Goal: Information Seeking & Learning: Learn about a topic

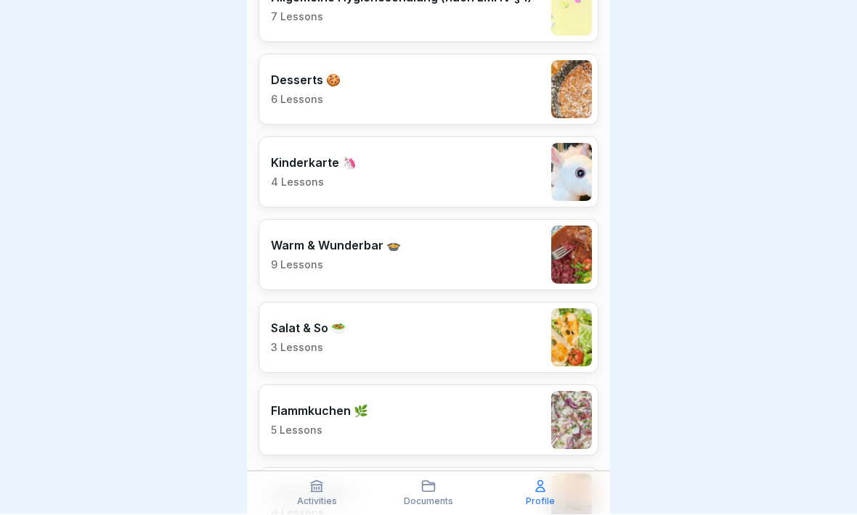
scroll to position [1908, 0]
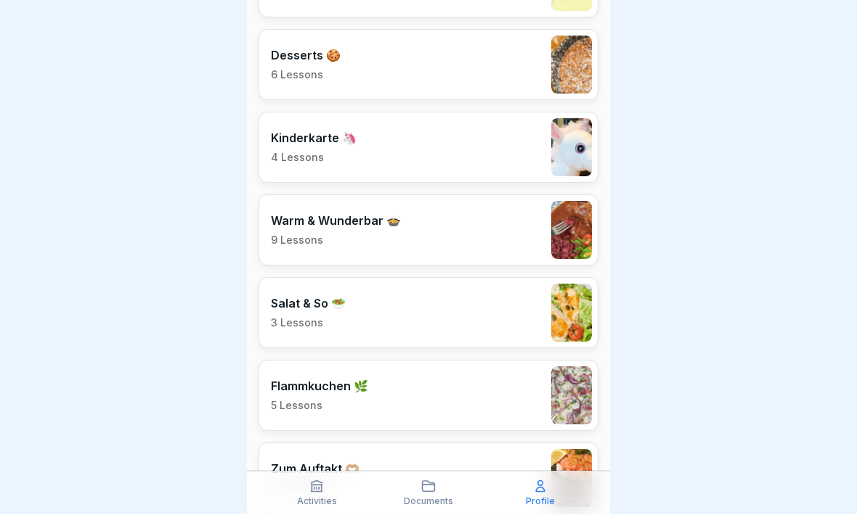
click at [414, 305] on div "Salat & So 🥗 3 Lessons" at bounding box center [428, 313] width 340 height 71
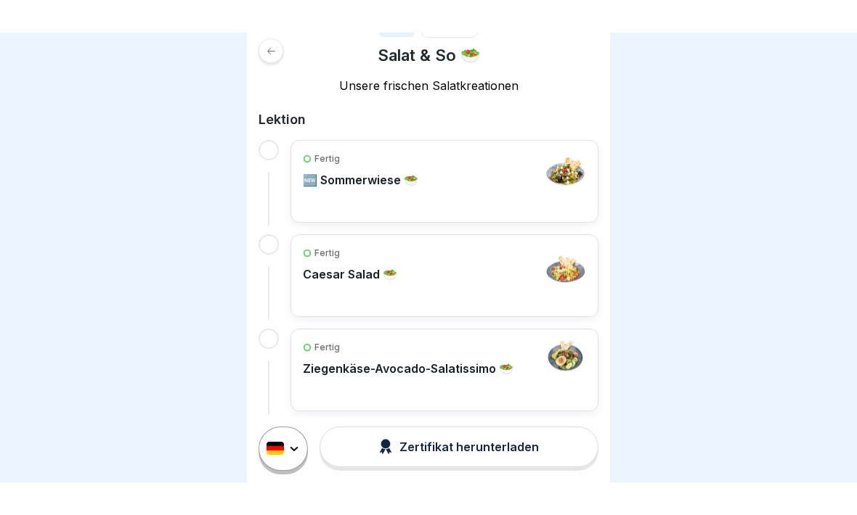
scroll to position [184, 0]
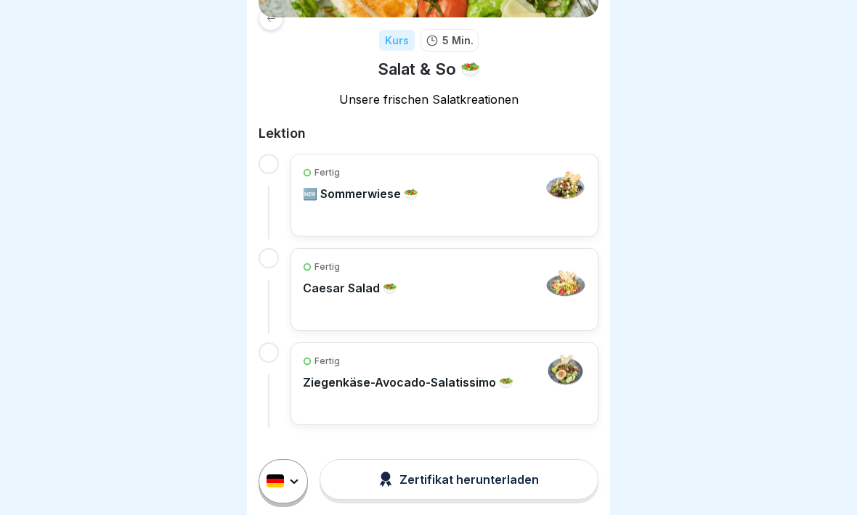
click at [475, 189] on div "Fertig 🆕 Sommerwiese 🥗" at bounding box center [444, 195] width 283 height 58
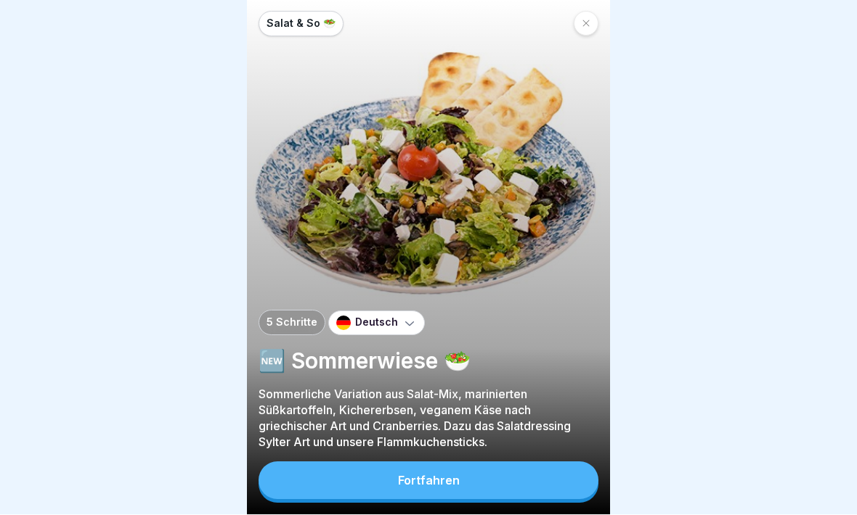
click at [465, 481] on button "Fortfahren" at bounding box center [428, 481] width 340 height 38
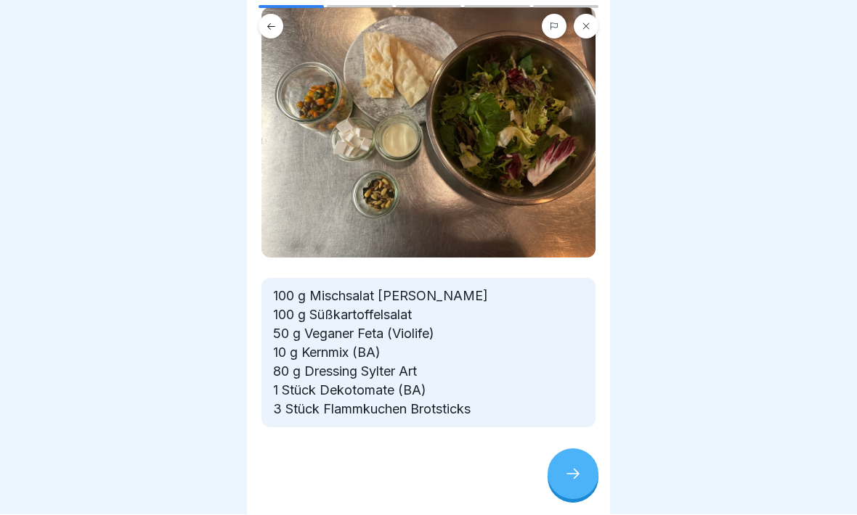
scroll to position [94, 0]
click at [587, 468] on div at bounding box center [572, 474] width 51 height 51
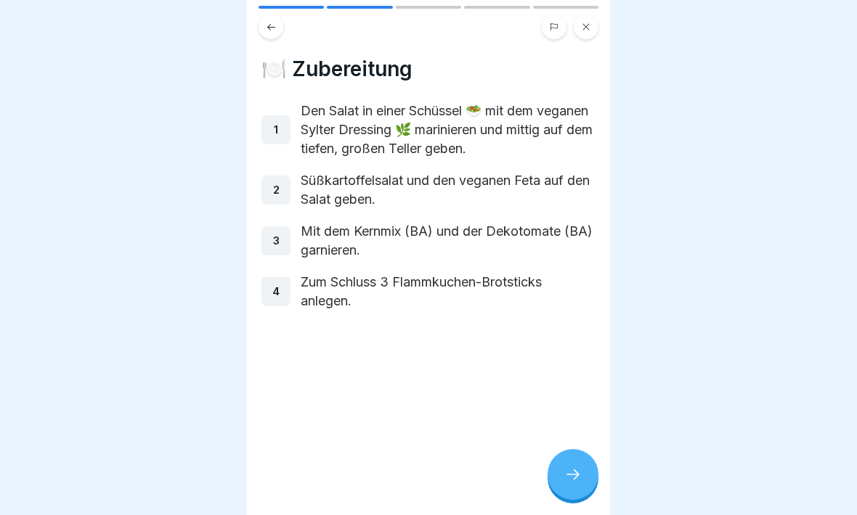
click at [572, 478] on icon at bounding box center [572, 474] width 17 height 17
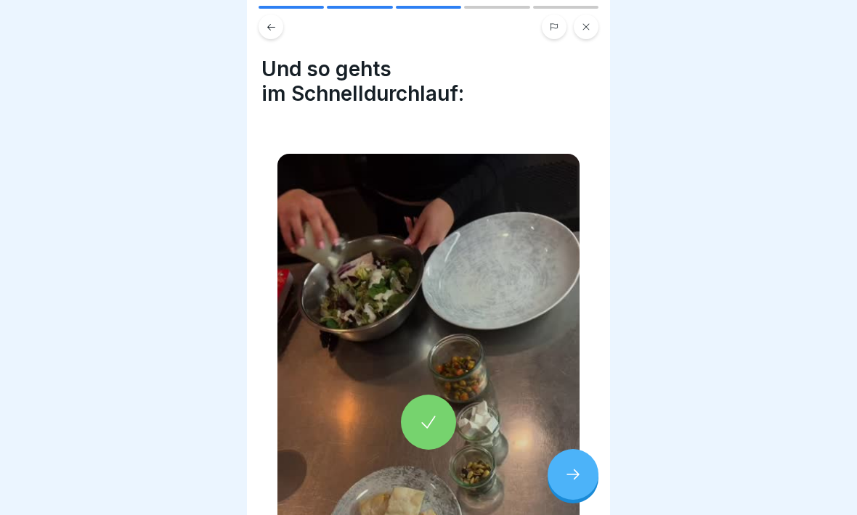
click at [411, 389] on div at bounding box center [428, 422] width 302 height 537
click at [575, 479] on icon at bounding box center [572, 475] width 13 height 10
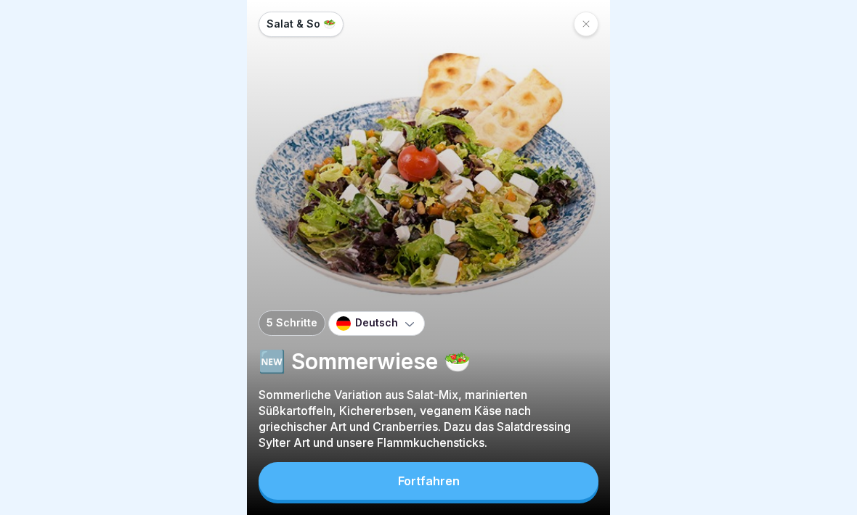
click at [590, 18] on div at bounding box center [586, 24] width 25 height 25
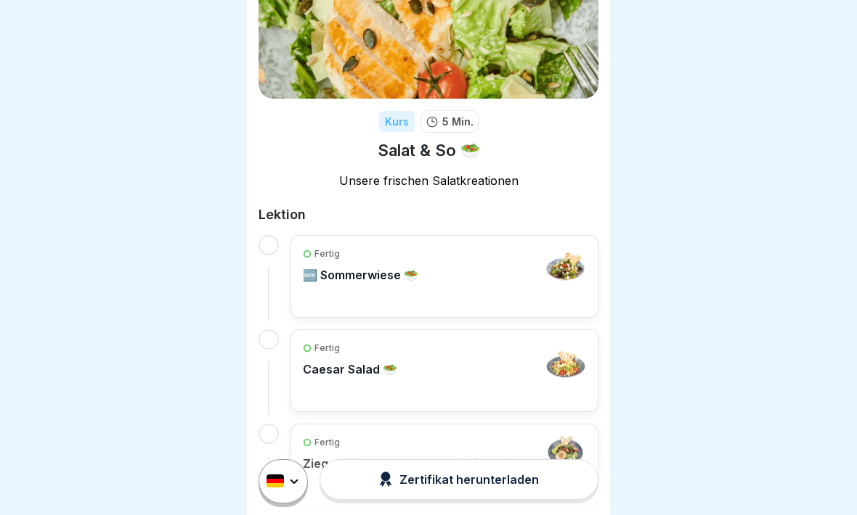
scroll to position [138, 0]
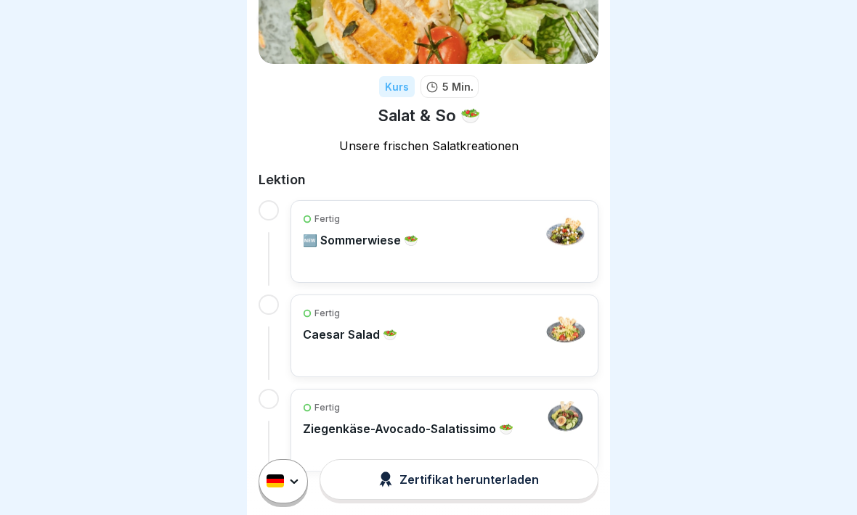
click at [461, 328] on div "Fertig Caesar Salad 🥗" at bounding box center [444, 336] width 283 height 58
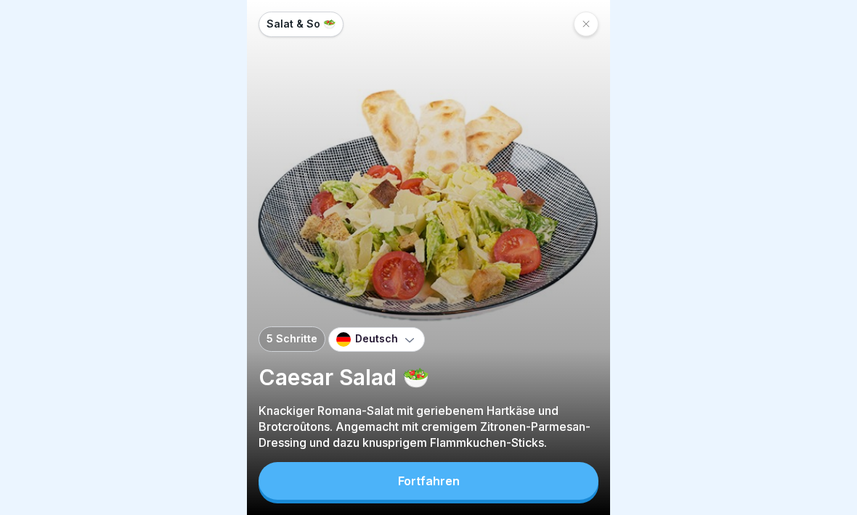
click at [481, 476] on button "Fortfahren" at bounding box center [428, 481] width 340 height 38
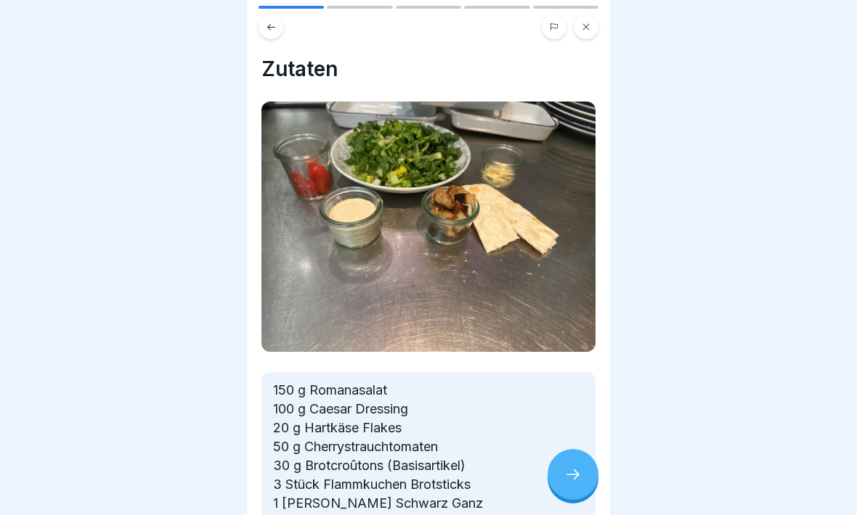
click at [574, 476] on icon at bounding box center [572, 474] width 17 height 17
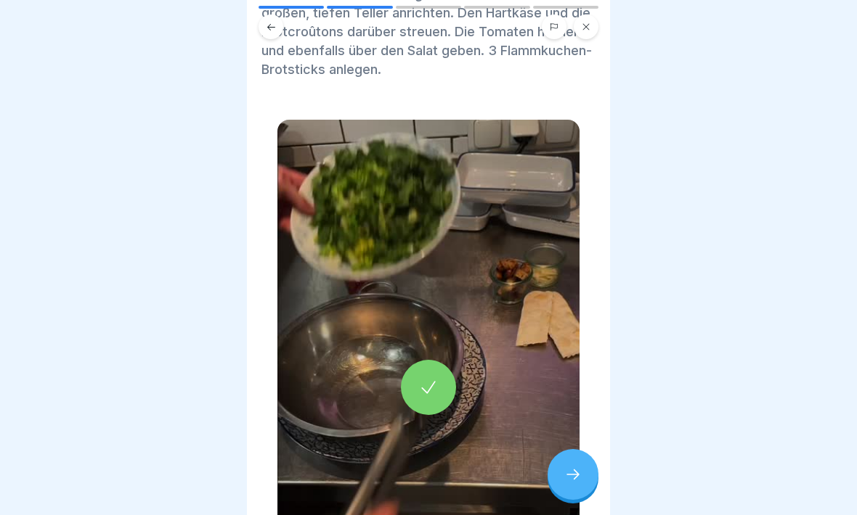
scroll to position [107, 0]
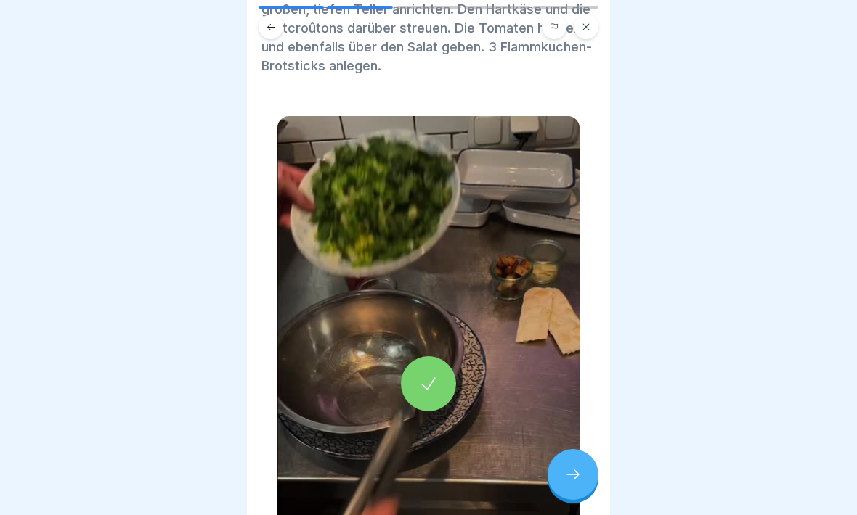
click at [436, 374] on div at bounding box center [428, 383] width 55 height 55
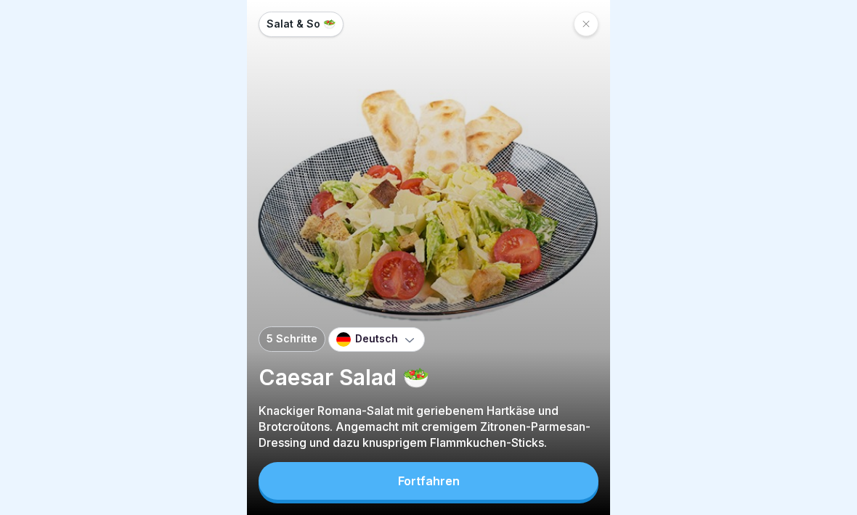
click at [581, 21] on div at bounding box center [586, 24] width 25 height 25
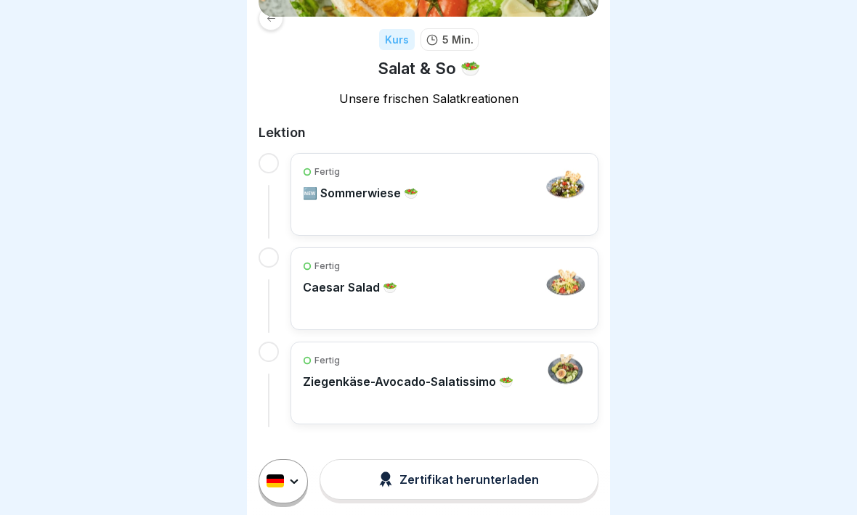
scroll to position [184, 0]
click at [398, 378] on p "Ziegenkäse-Avocado-Salatissimo 🥗" at bounding box center [408, 382] width 211 height 15
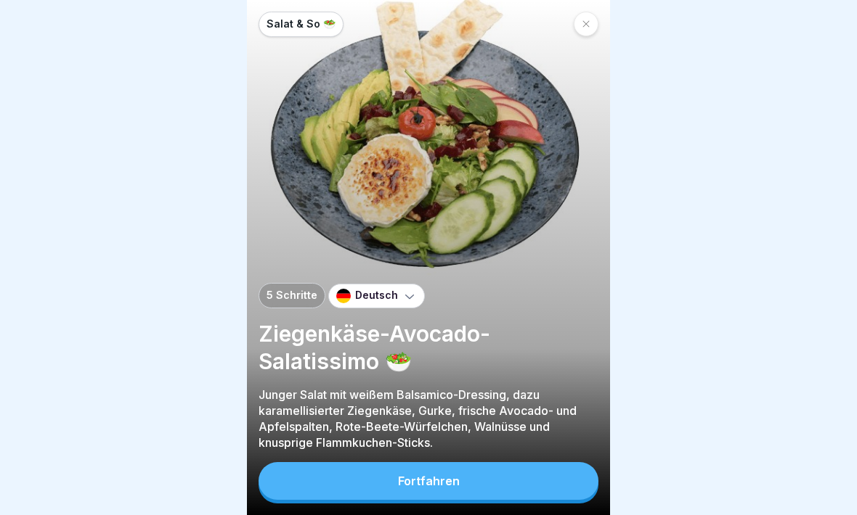
click at [484, 478] on button "Fortfahren" at bounding box center [428, 481] width 340 height 38
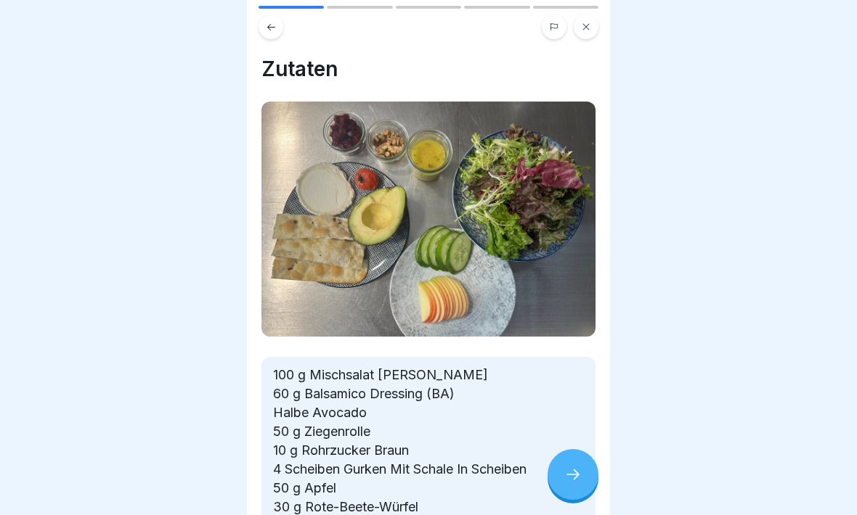
click at [576, 468] on icon at bounding box center [572, 474] width 17 height 17
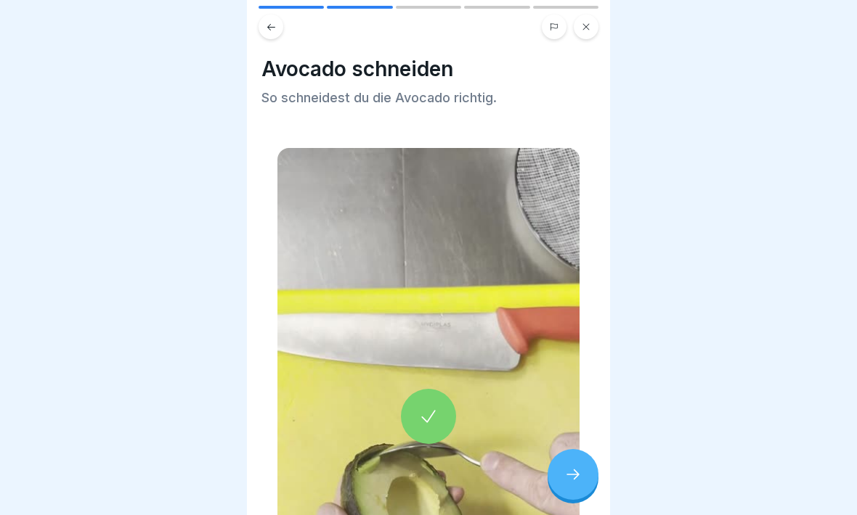
click at [432, 401] on div at bounding box center [428, 416] width 55 height 55
click at [566, 465] on div at bounding box center [572, 474] width 51 height 51
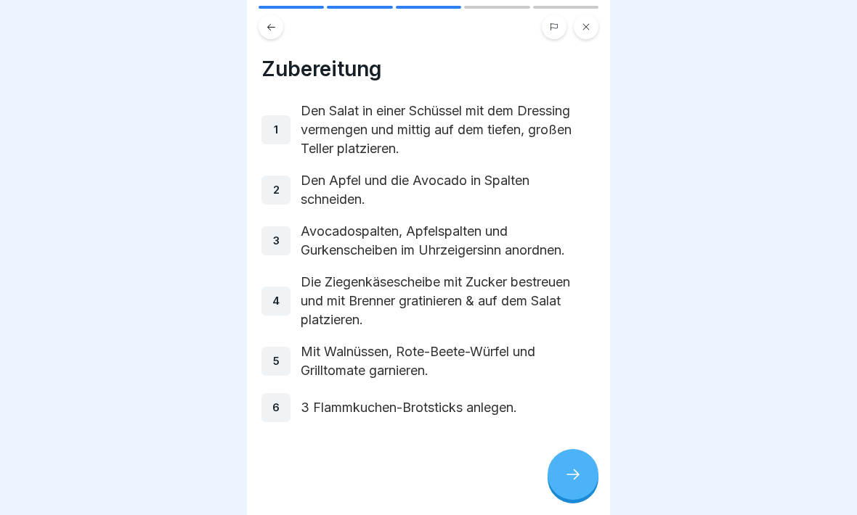
click at [573, 467] on icon at bounding box center [572, 474] width 17 height 17
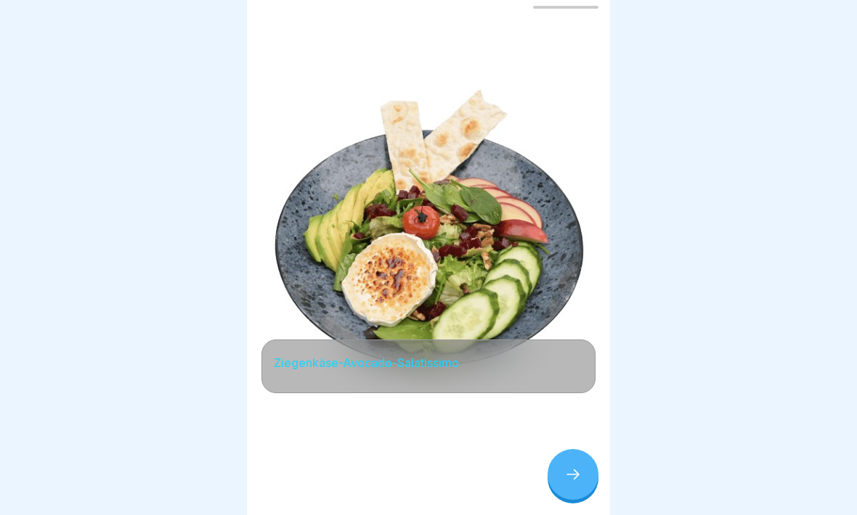
click at [578, 457] on div at bounding box center [572, 474] width 51 height 51
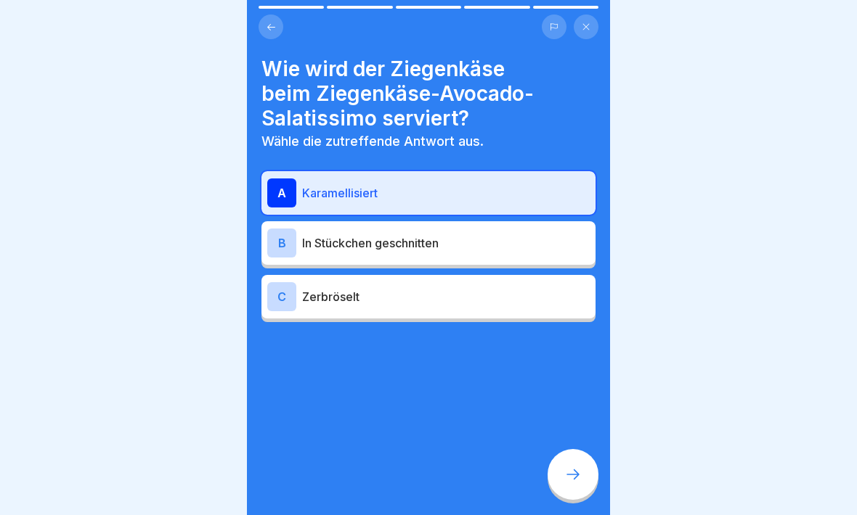
click at [278, 33] on button at bounding box center [270, 27] width 25 height 25
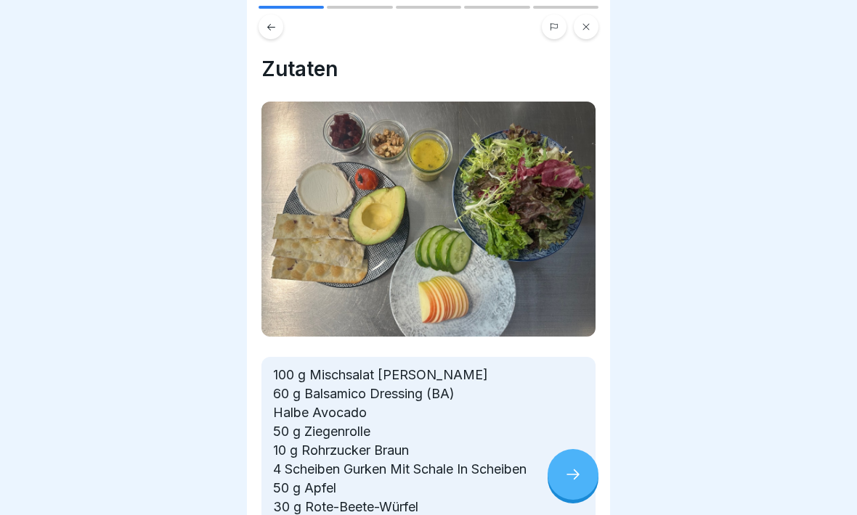
click at [594, 23] on button at bounding box center [586, 27] width 25 height 25
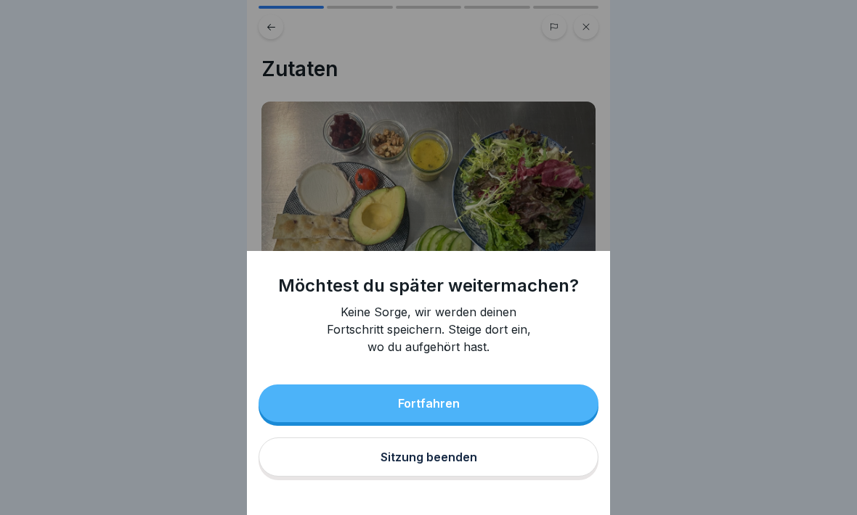
click at [713, 126] on div "Möchtest du später weitermachen? Keine Sorge, wir werden deinen Fortschritt spe…" at bounding box center [428, 257] width 857 height 515
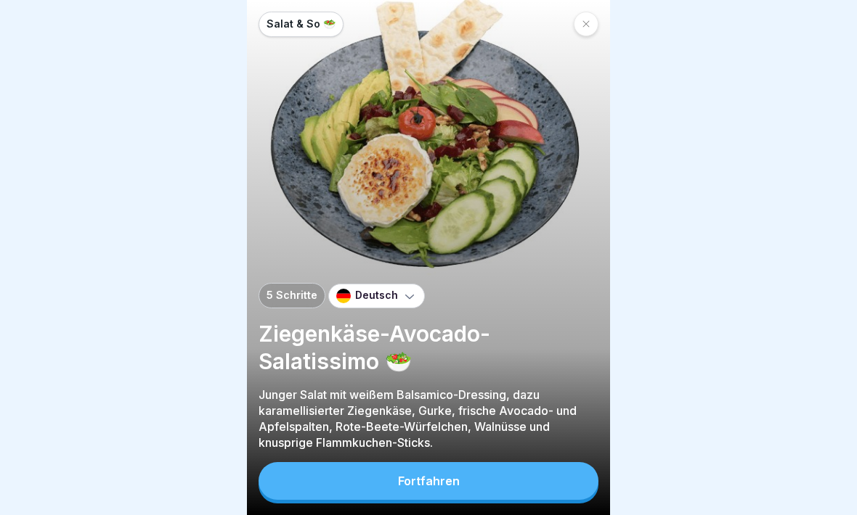
click at [590, 23] on div at bounding box center [586, 24] width 25 height 25
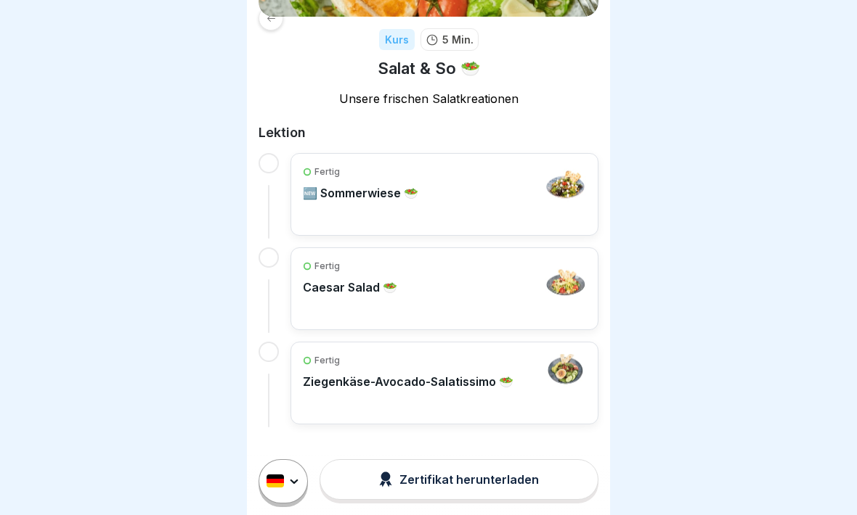
scroll to position [184, 0]
click at [280, 20] on div at bounding box center [270, 18] width 25 height 25
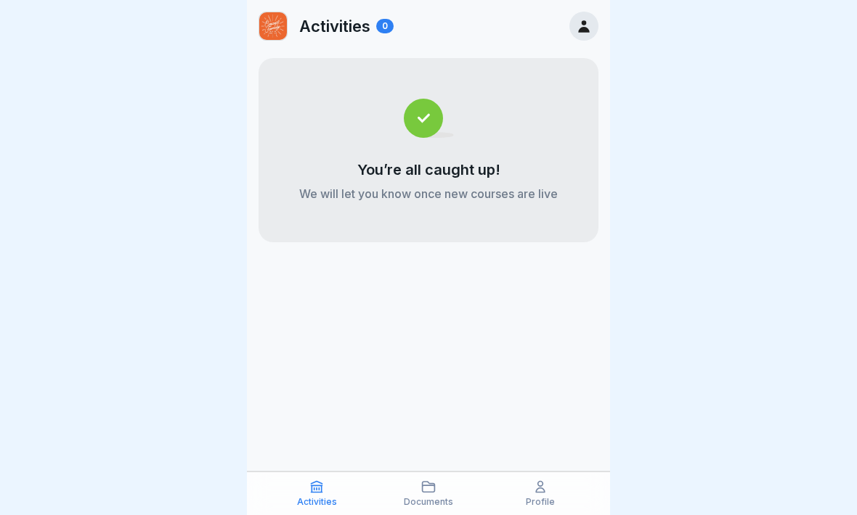
click at [539, 488] on icon at bounding box center [540, 487] width 15 height 15
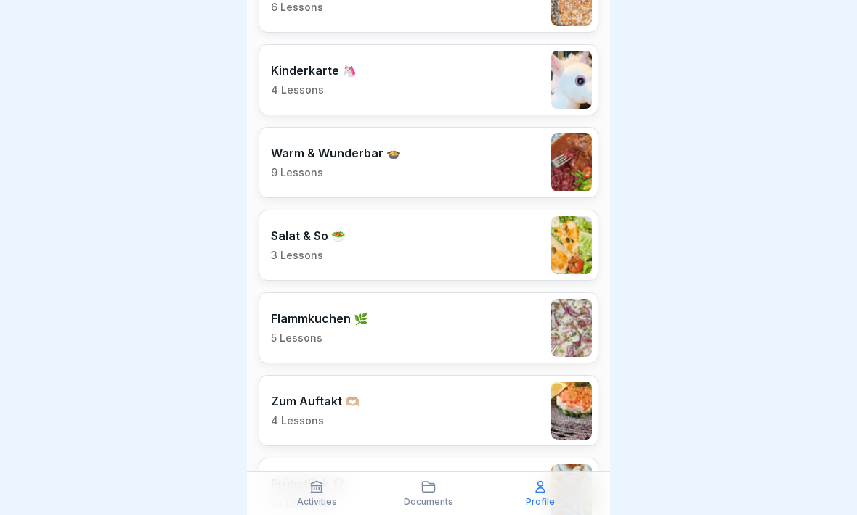
scroll to position [1978, 0]
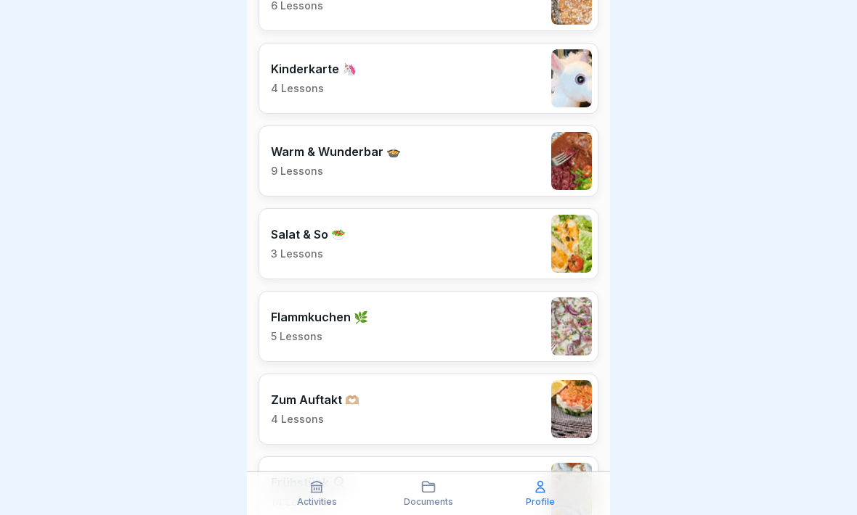
click at [487, 314] on div "Flammkuchen 🌿 5 Lessons" at bounding box center [428, 326] width 340 height 71
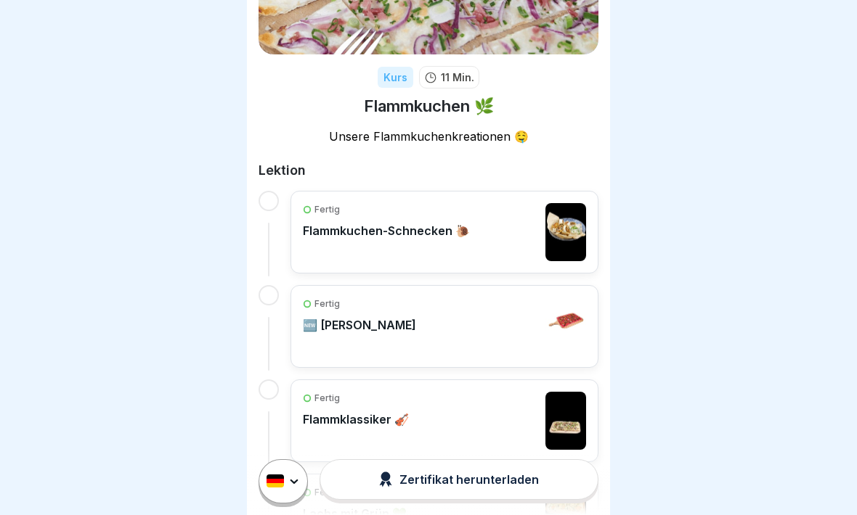
scroll to position [149, 0]
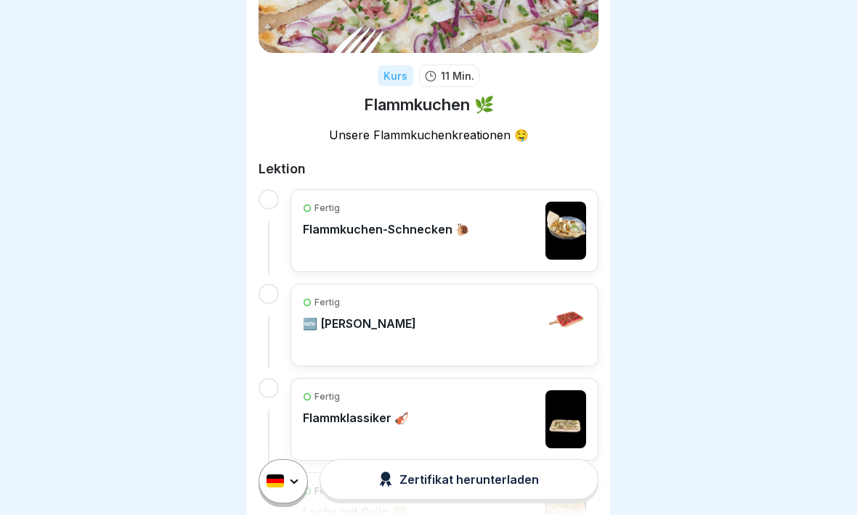
click at [462, 228] on p "Flammkuchen-Schnecken 🐌" at bounding box center [386, 229] width 167 height 15
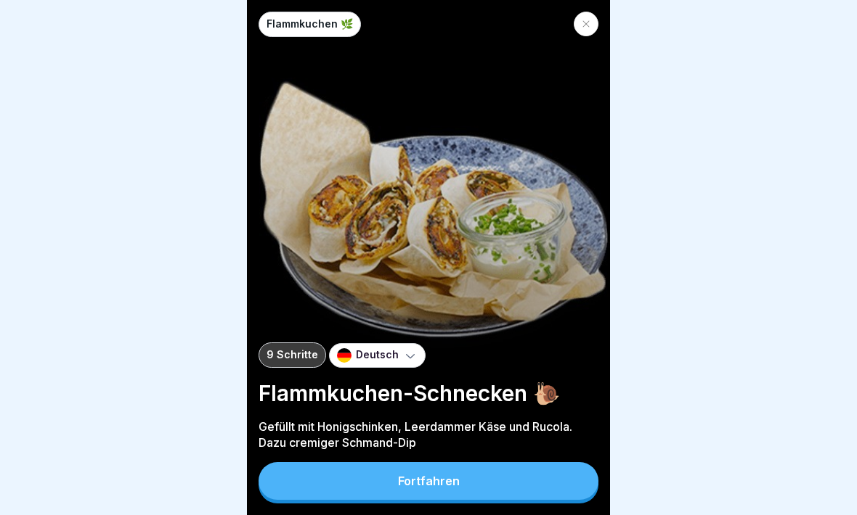
click at [466, 484] on button "Fortfahren" at bounding box center [428, 481] width 340 height 38
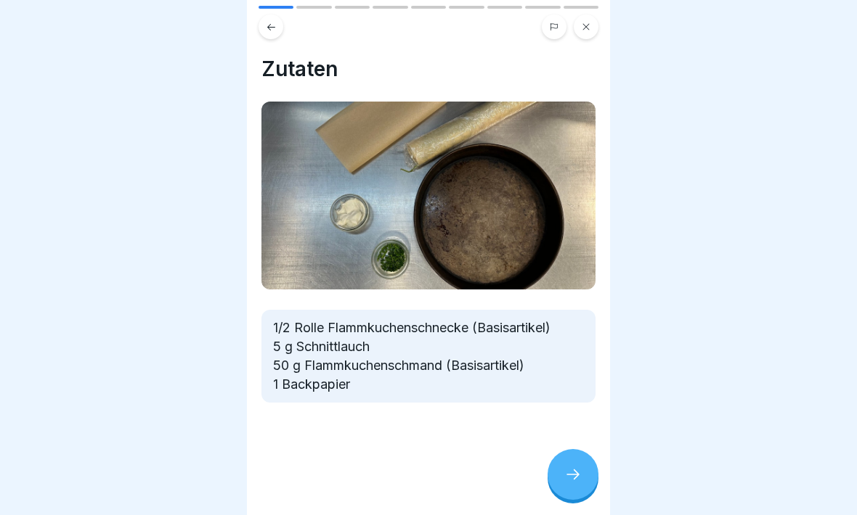
click at [570, 472] on icon at bounding box center [572, 474] width 17 height 17
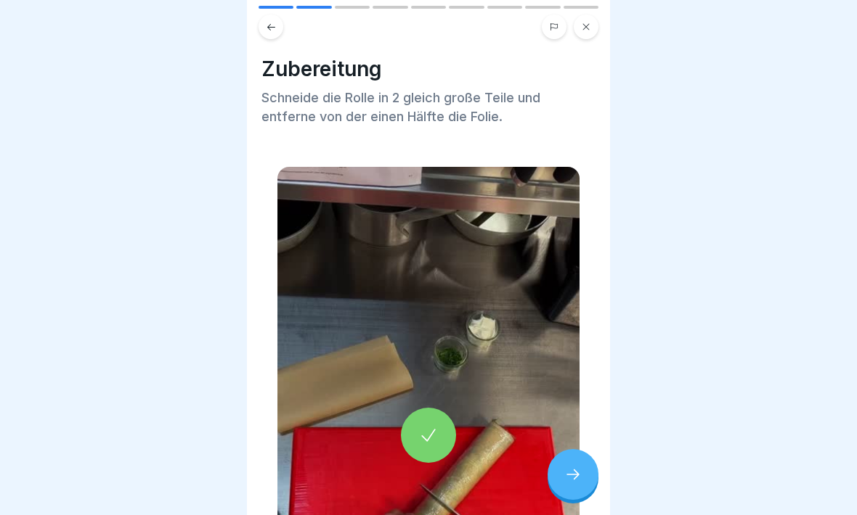
click at [427, 426] on icon at bounding box center [428, 435] width 20 height 20
click at [571, 475] on icon at bounding box center [572, 475] width 13 height 10
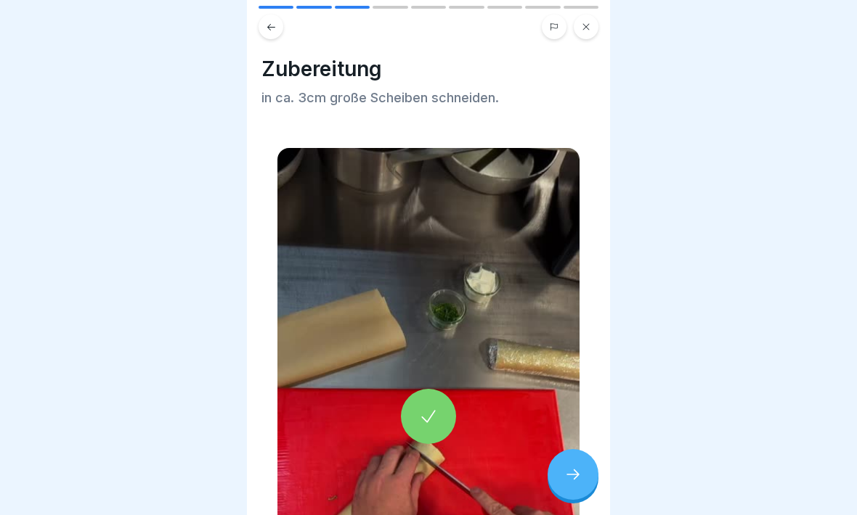
click at [435, 415] on icon at bounding box center [428, 417] width 20 height 20
click at [573, 473] on icon at bounding box center [572, 474] width 17 height 17
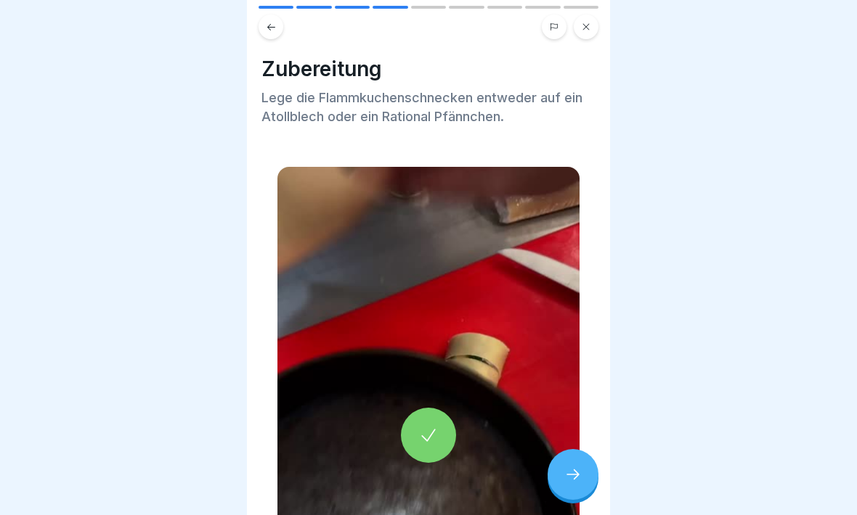
click at [437, 427] on icon at bounding box center [428, 435] width 20 height 20
click at [571, 473] on icon at bounding box center [572, 474] width 17 height 17
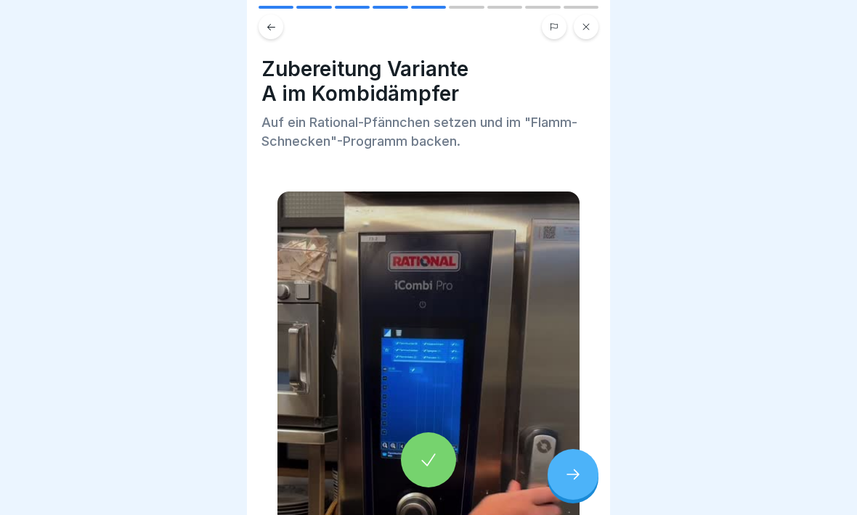
click at [434, 453] on icon at bounding box center [428, 460] width 20 height 20
click at [577, 471] on icon at bounding box center [572, 474] width 17 height 17
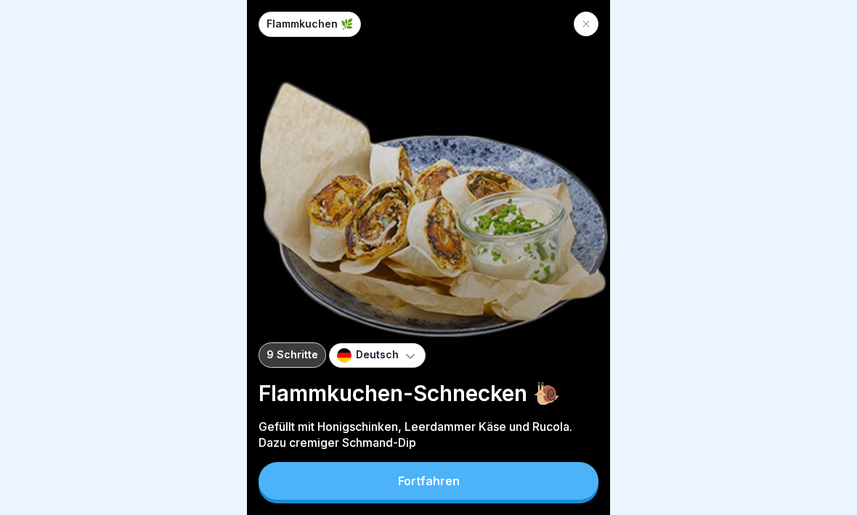
click at [585, 20] on icon at bounding box center [586, 24] width 9 height 9
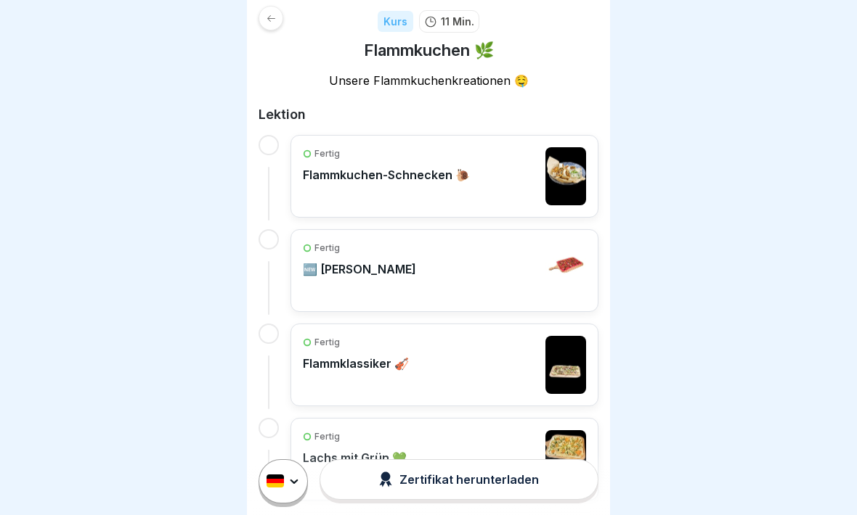
scroll to position [210, 0]
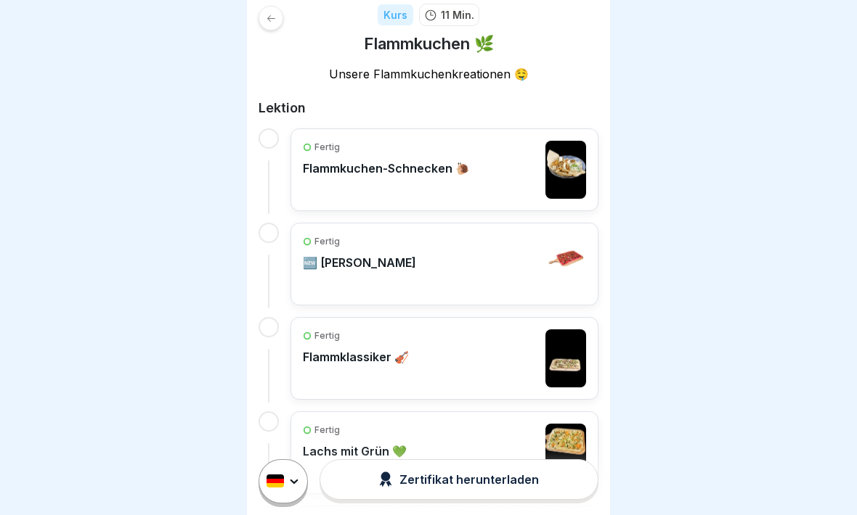
click at [481, 266] on div "Fertig 🆕 [PERSON_NAME]" at bounding box center [444, 264] width 283 height 58
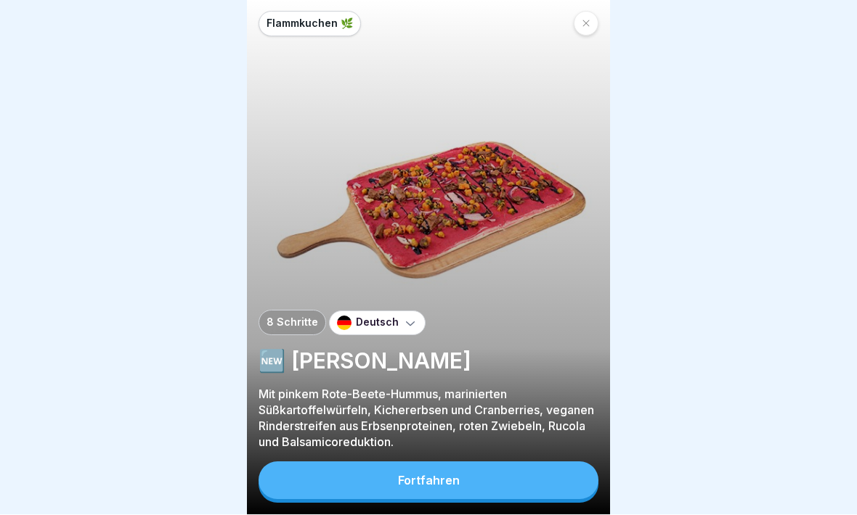
click at [465, 478] on button "Fortfahren" at bounding box center [428, 481] width 340 height 38
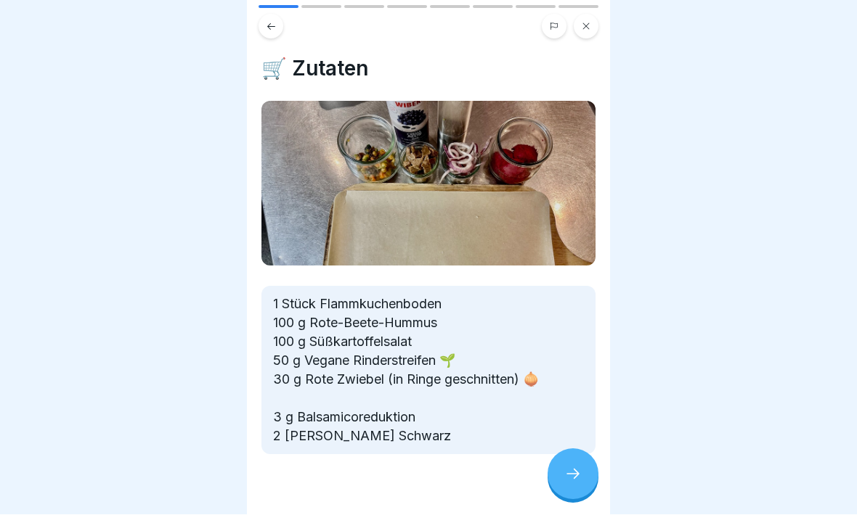
click at [582, 475] on div at bounding box center [572, 474] width 51 height 51
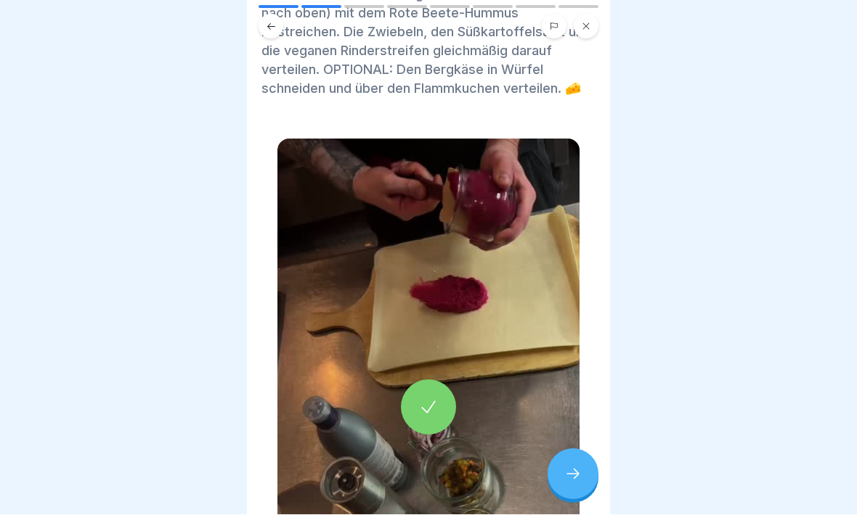
scroll to position [119, 0]
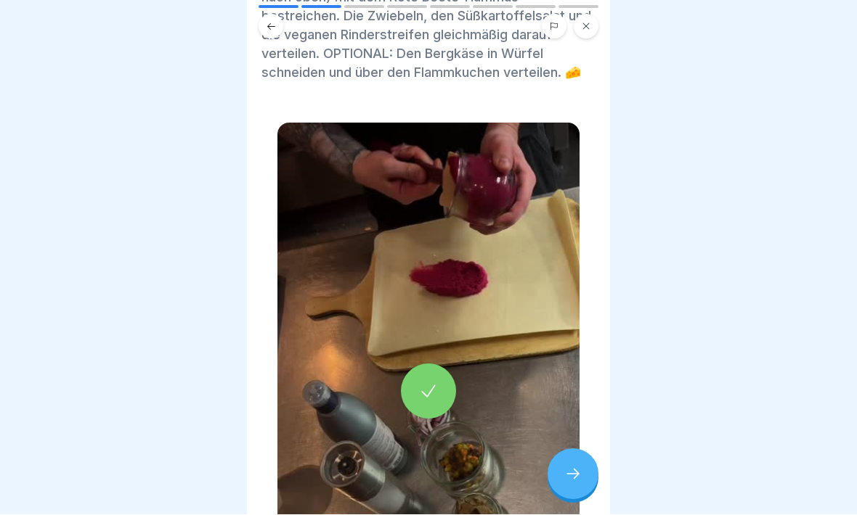
click at [436, 382] on icon at bounding box center [428, 392] width 20 height 20
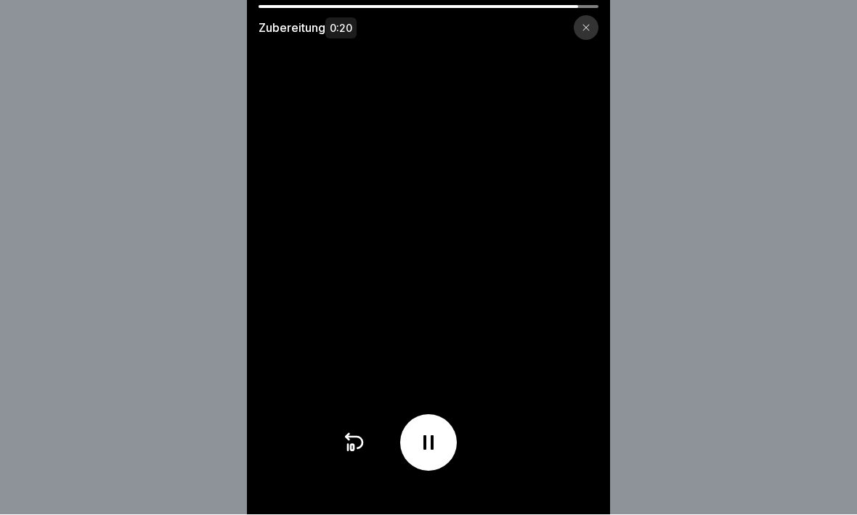
click at [588, 31] on icon at bounding box center [586, 28] width 9 height 9
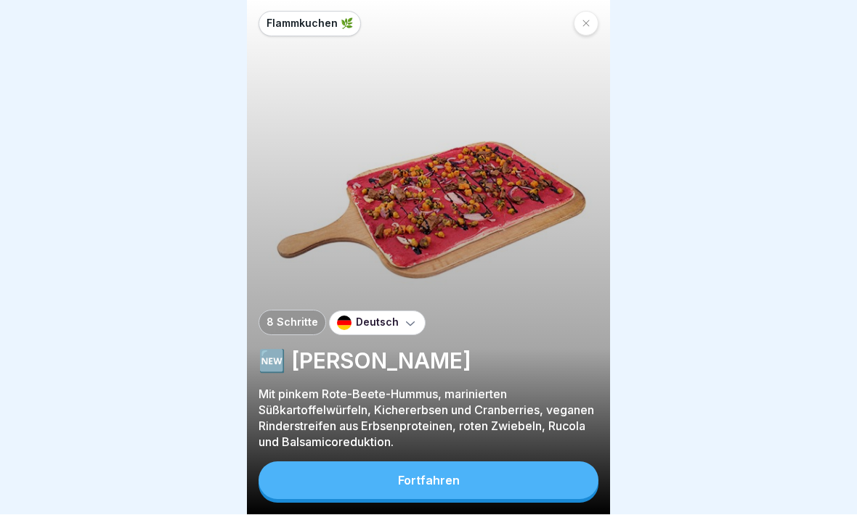
click at [585, 25] on icon at bounding box center [586, 24] width 9 height 9
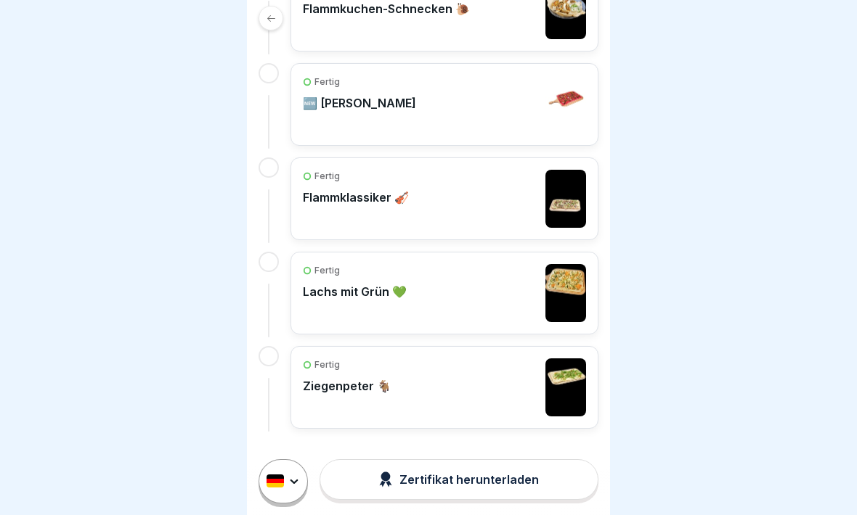
scroll to position [370, 0]
click at [476, 285] on div "Fertig Lachs mit Grün 💚" at bounding box center [444, 293] width 283 height 58
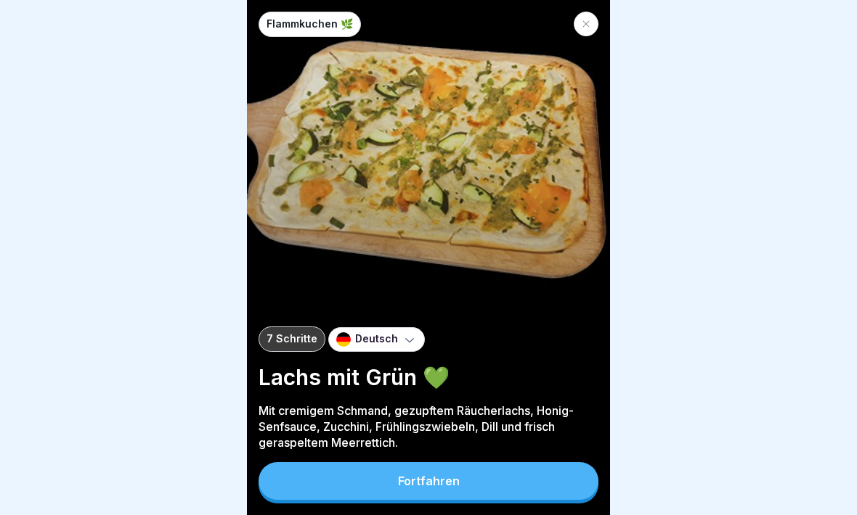
click at [457, 477] on div "Fortfahren" at bounding box center [429, 481] width 62 height 13
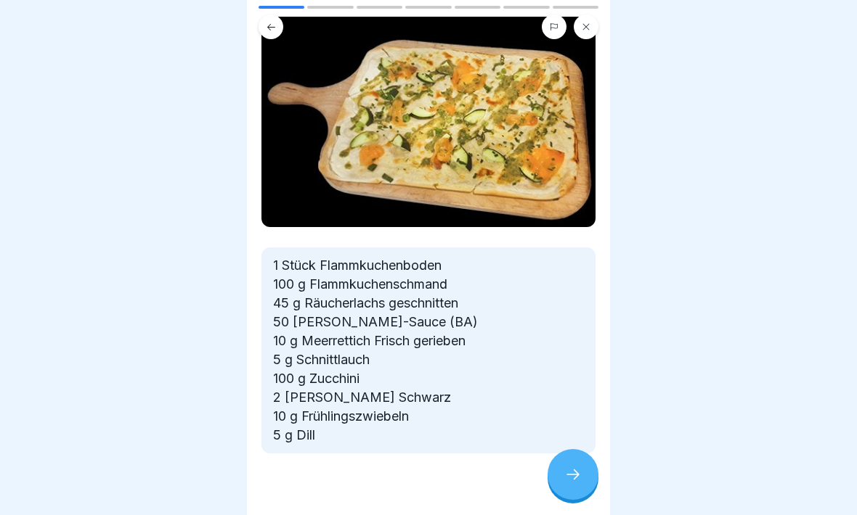
scroll to position [102, 0]
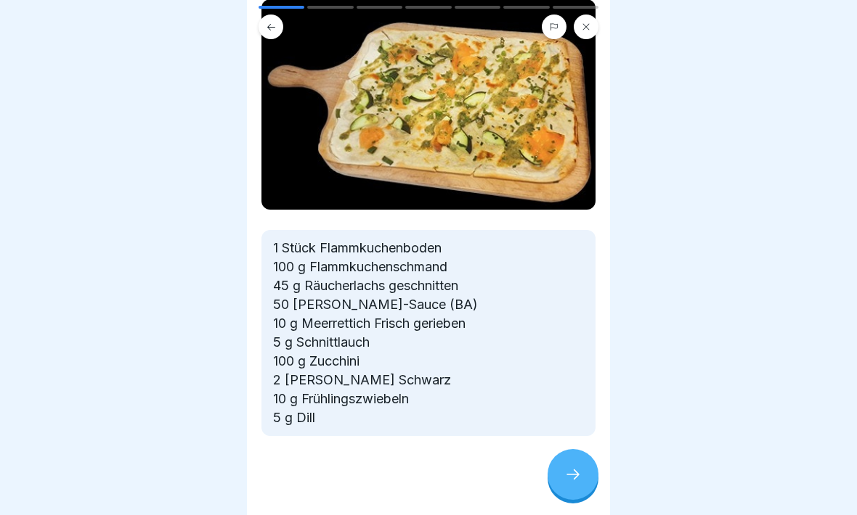
click at [574, 470] on icon at bounding box center [572, 475] width 13 height 10
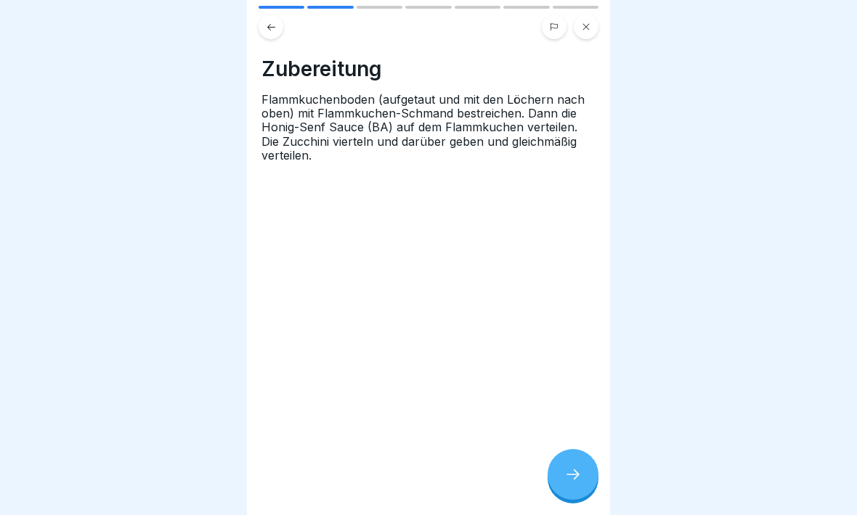
click at [573, 474] on icon at bounding box center [572, 474] width 17 height 17
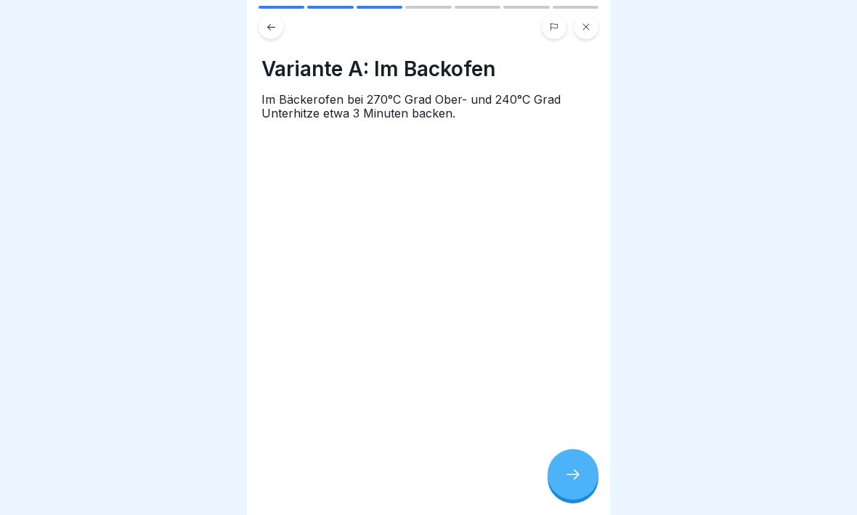
click at [572, 472] on icon at bounding box center [572, 474] width 17 height 17
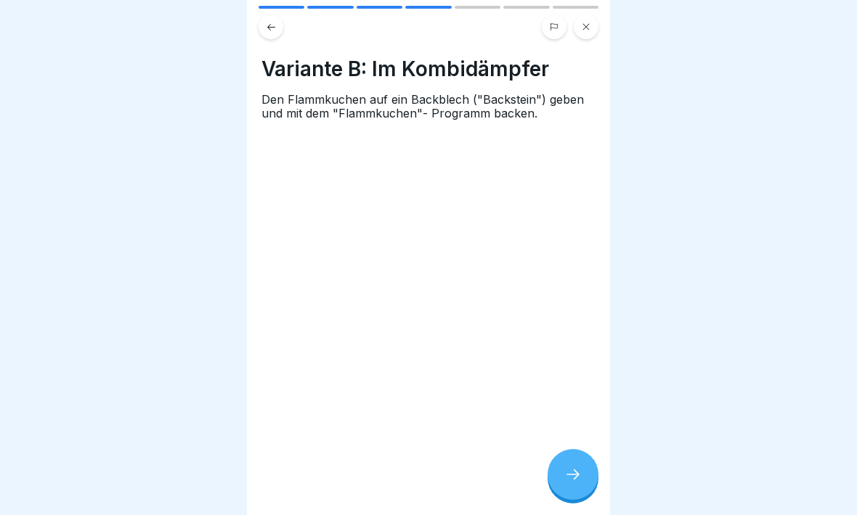
click at [569, 479] on icon at bounding box center [572, 474] width 17 height 17
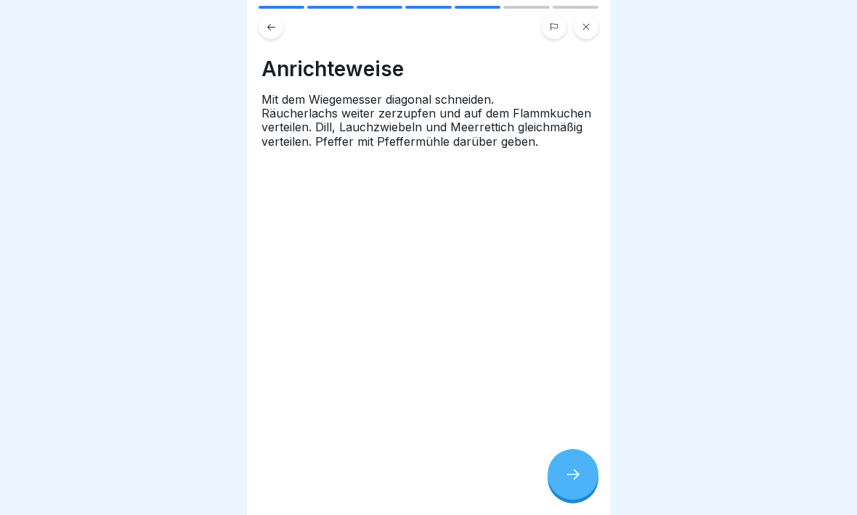
click at [578, 468] on icon at bounding box center [572, 474] width 17 height 17
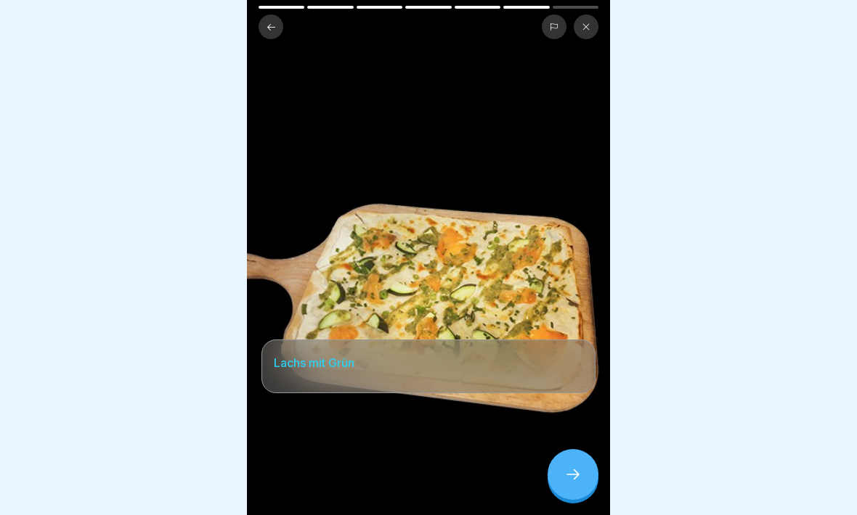
click at [572, 472] on icon at bounding box center [572, 474] width 17 height 17
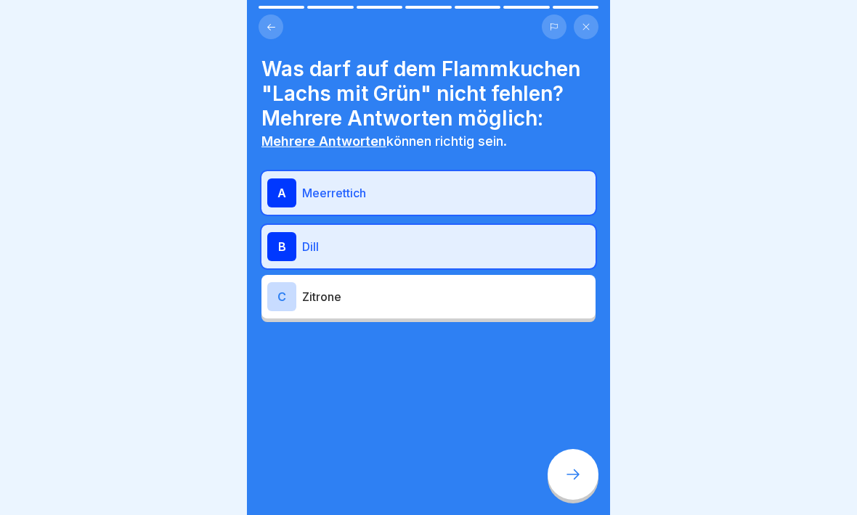
click at [280, 31] on button at bounding box center [270, 27] width 25 height 25
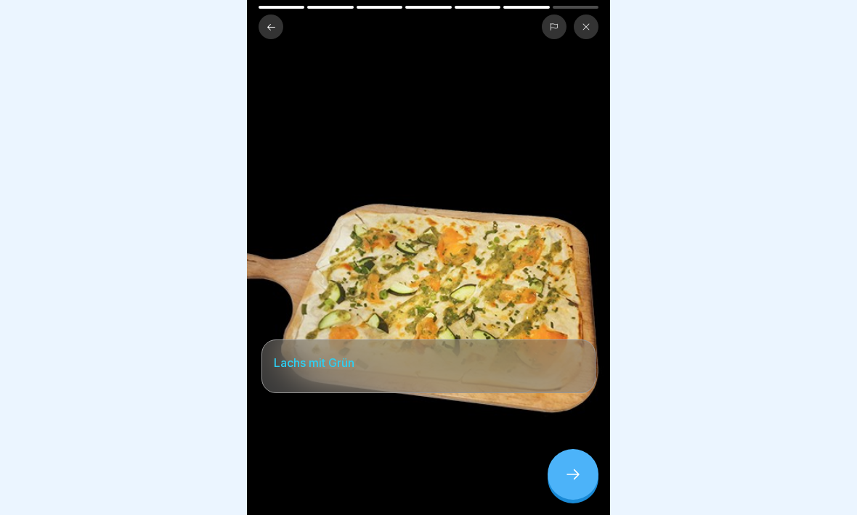
click at [278, 35] on button at bounding box center [270, 27] width 25 height 25
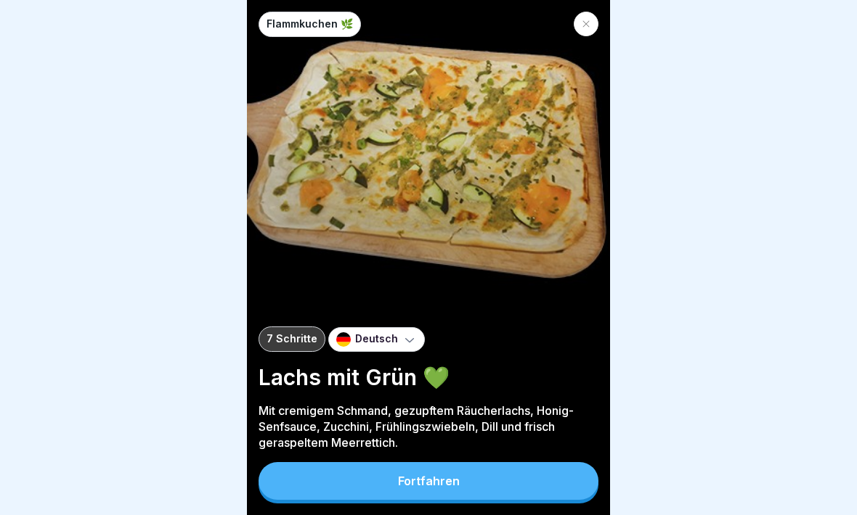
click at [590, 28] on div at bounding box center [586, 24] width 25 height 25
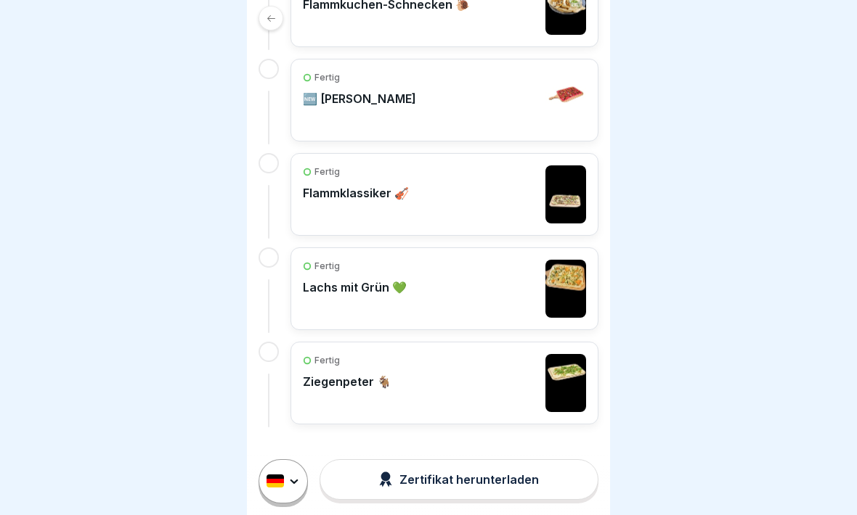
scroll to position [373, 0]
click at [475, 380] on div "Fertig Ziegenpeter 🐐" at bounding box center [444, 384] width 283 height 58
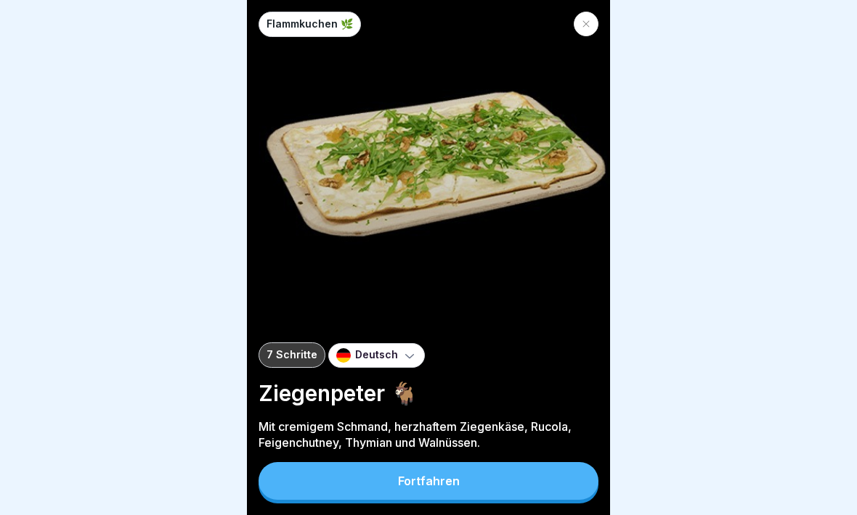
click at [439, 481] on div "Fortfahren" at bounding box center [429, 481] width 62 height 13
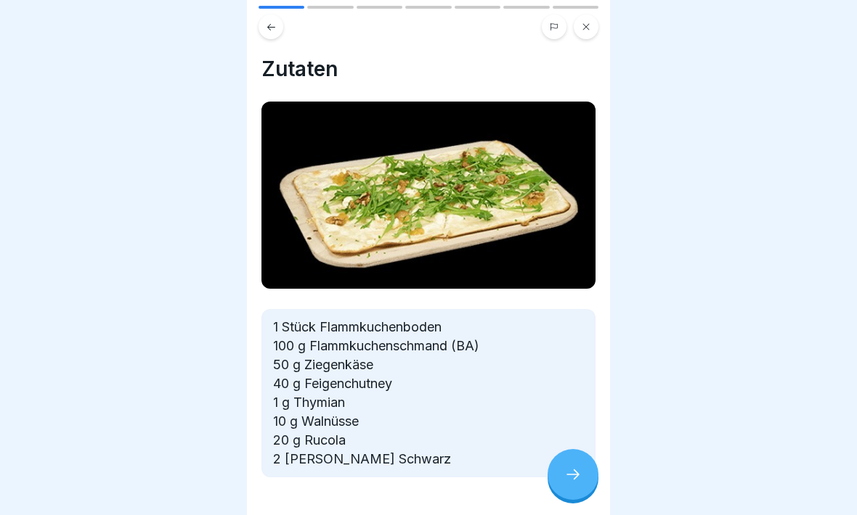
click at [566, 480] on icon at bounding box center [572, 474] width 17 height 17
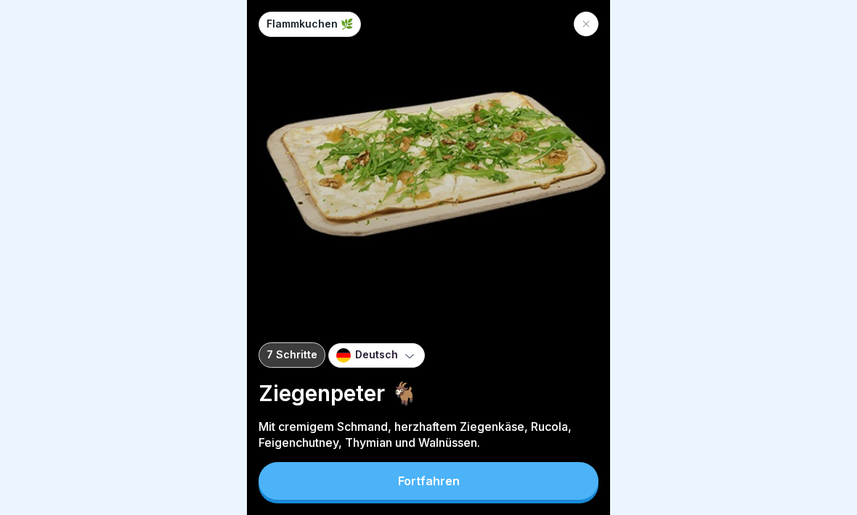
click at [583, 20] on icon at bounding box center [586, 24] width 9 height 9
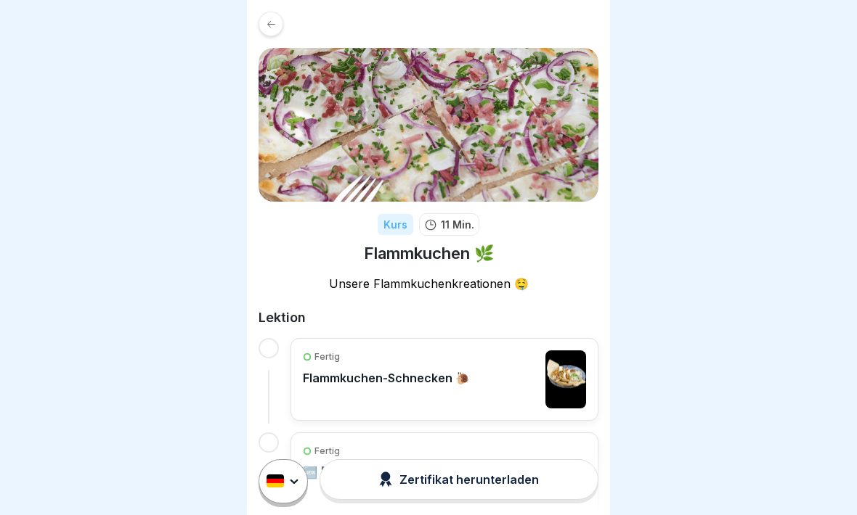
click at [275, 21] on icon at bounding box center [271, 24] width 11 height 11
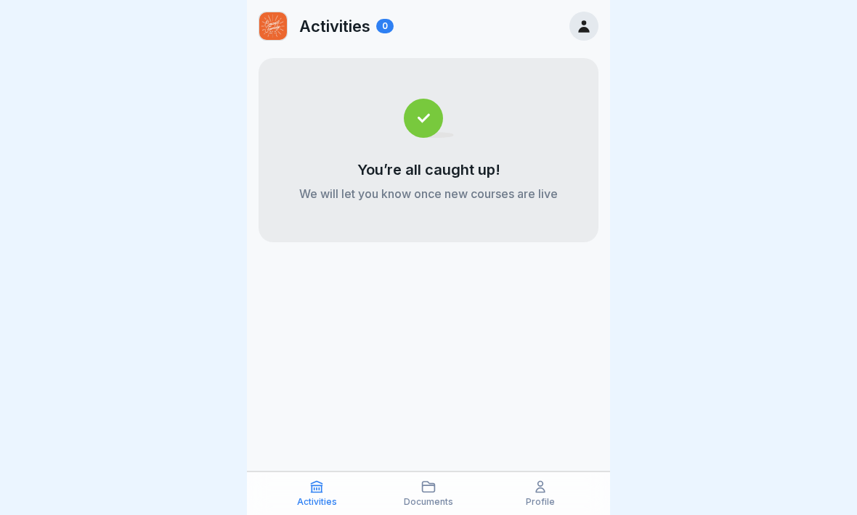
click at [546, 494] on icon at bounding box center [540, 487] width 15 height 15
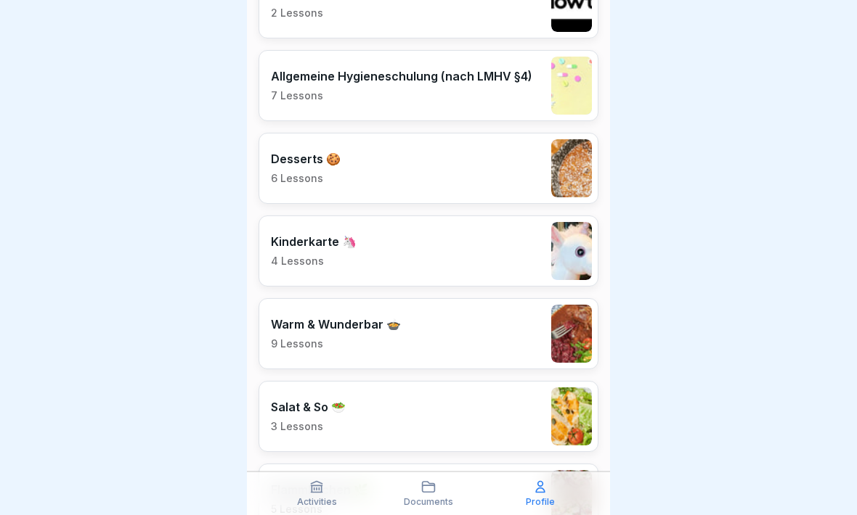
scroll to position [1795, 0]
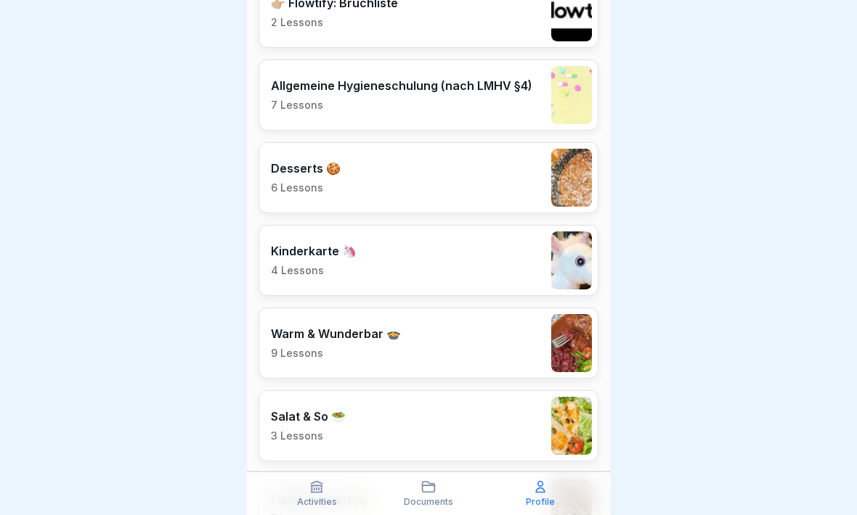
click at [476, 177] on div "Desserts 🍪 6 Lessons" at bounding box center [428, 177] width 340 height 71
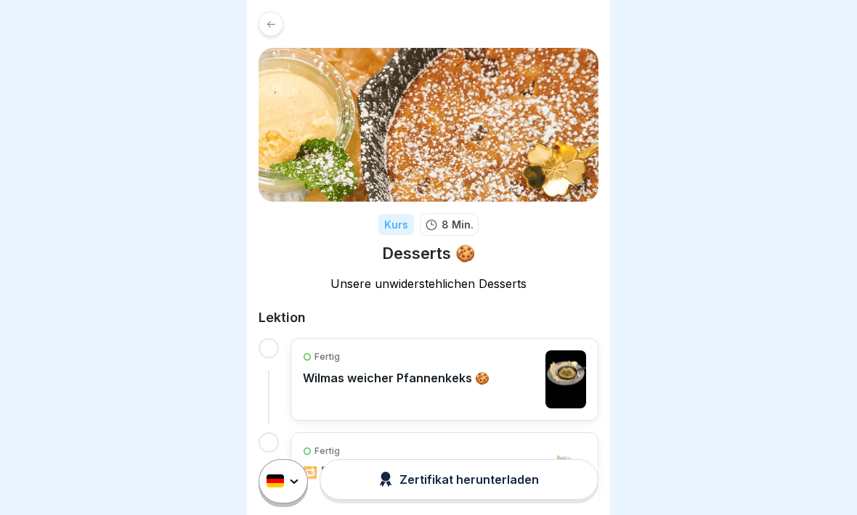
click at [275, 23] on icon at bounding box center [271, 24] width 11 height 11
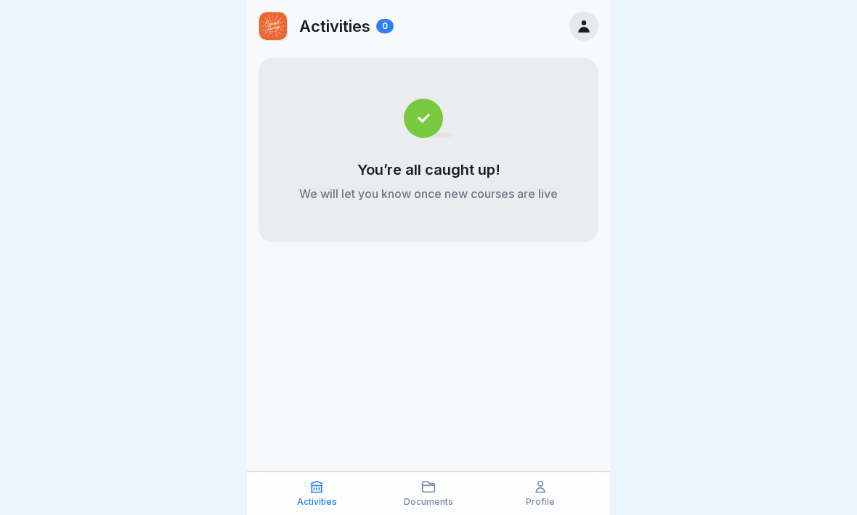
click at [552, 493] on div "Profile" at bounding box center [540, 494] width 105 height 28
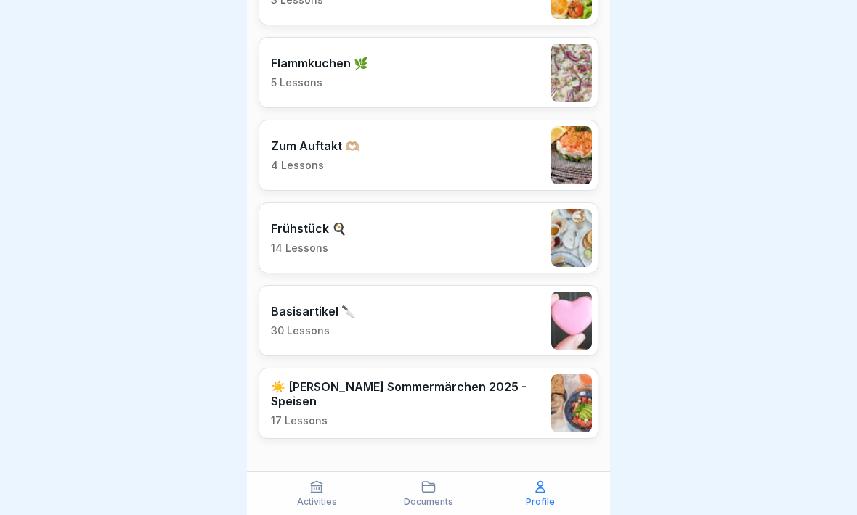
scroll to position [2233, 0]
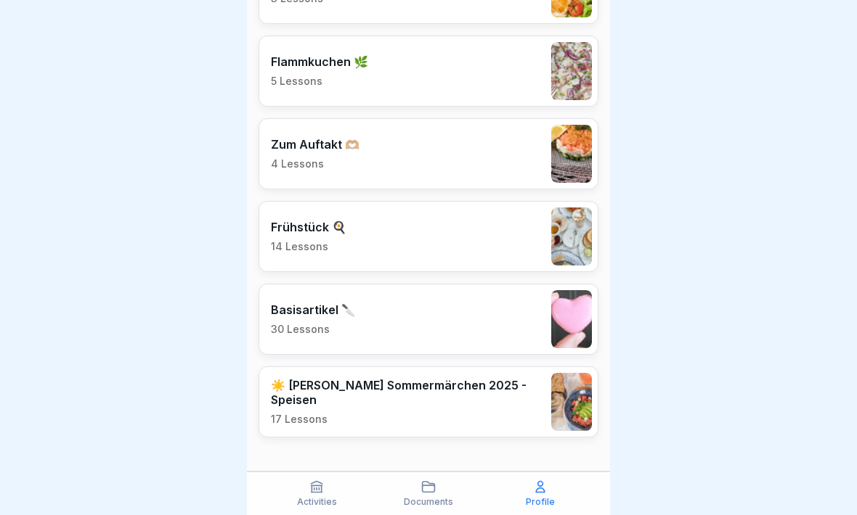
click at [391, 395] on p "☀️ [PERSON_NAME] Sommermärchen 2025 - Speisen" at bounding box center [407, 392] width 273 height 29
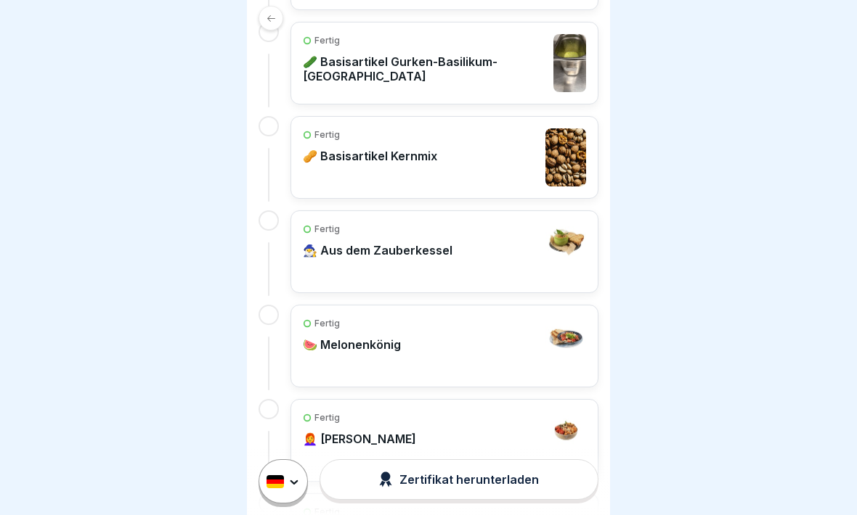
scroll to position [1202, 0]
click at [470, 327] on div "Fertig 🍉 Melonenkönig" at bounding box center [444, 346] width 283 height 58
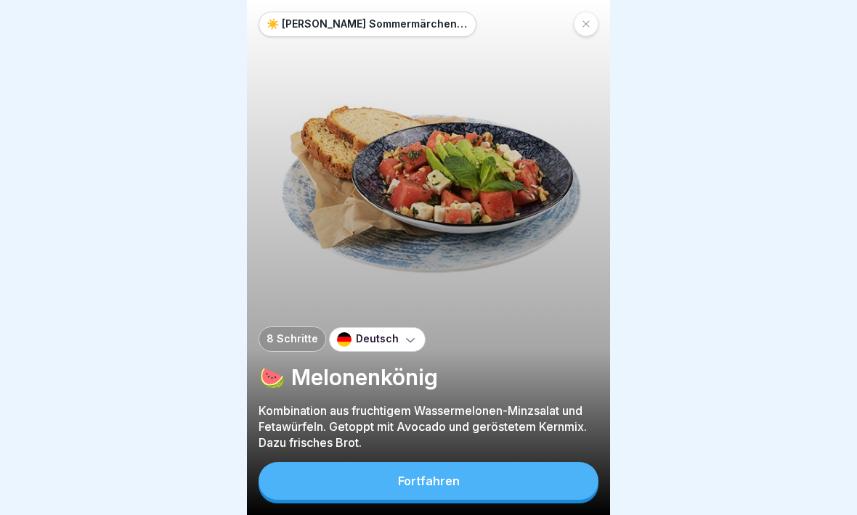
click at [593, 20] on div at bounding box center [586, 24] width 25 height 25
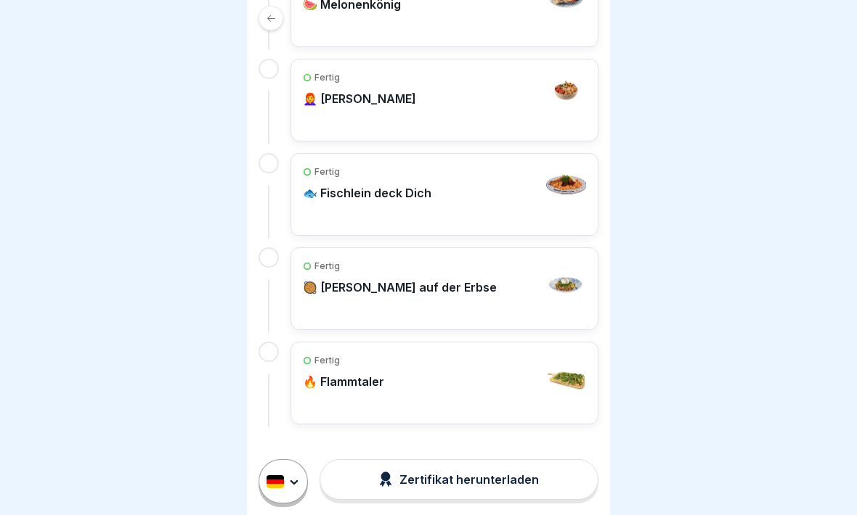
scroll to position [1542, 0]
click at [433, 386] on div "Fertig 🔥 Flammtaler" at bounding box center [444, 384] width 283 height 58
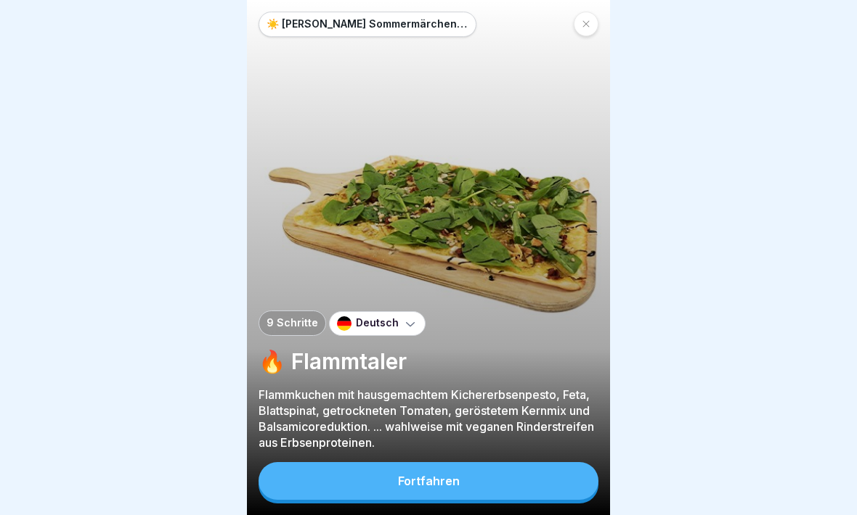
click at [587, 27] on icon at bounding box center [586, 24] width 9 height 9
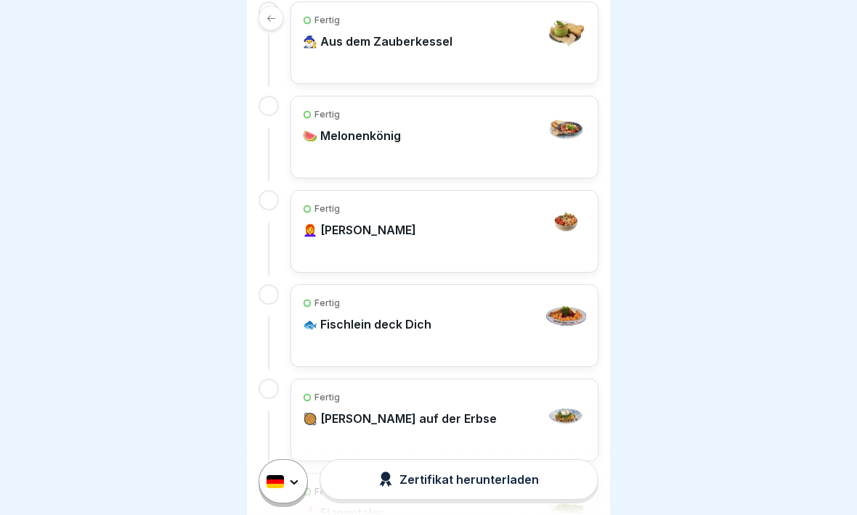
scroll to position [1418, 0]
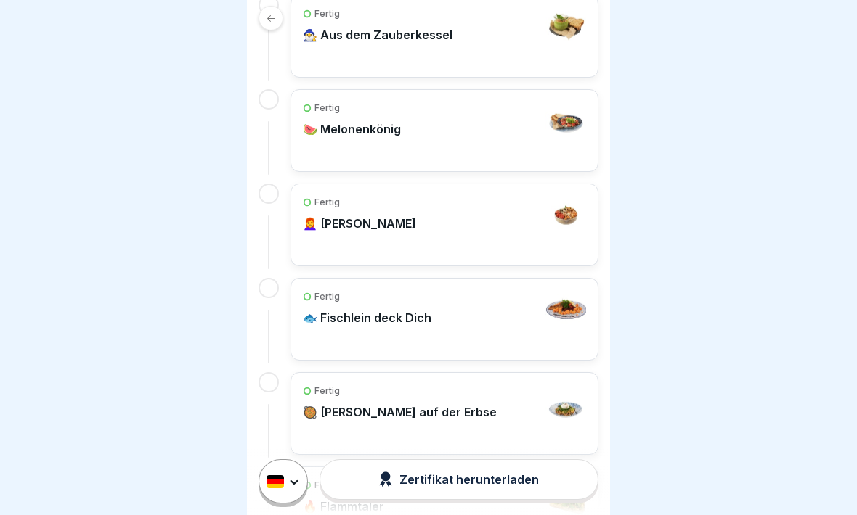
click at [452, 211] on div "Fertig 👩‍🦰 [PERSON_NAME]" at bounding box center [444, 225] width 283 height 58
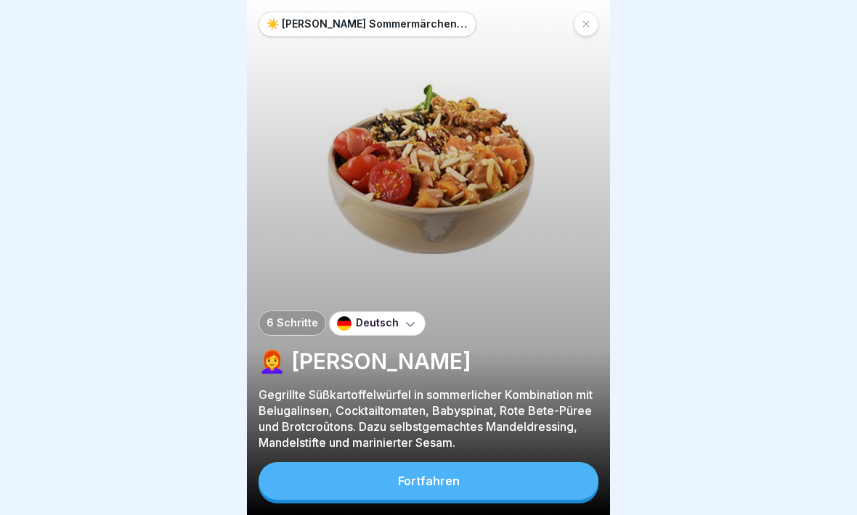
click at [473, 484] on button "Fortfahren" at bounding box center [428, 481] width 340 height 38
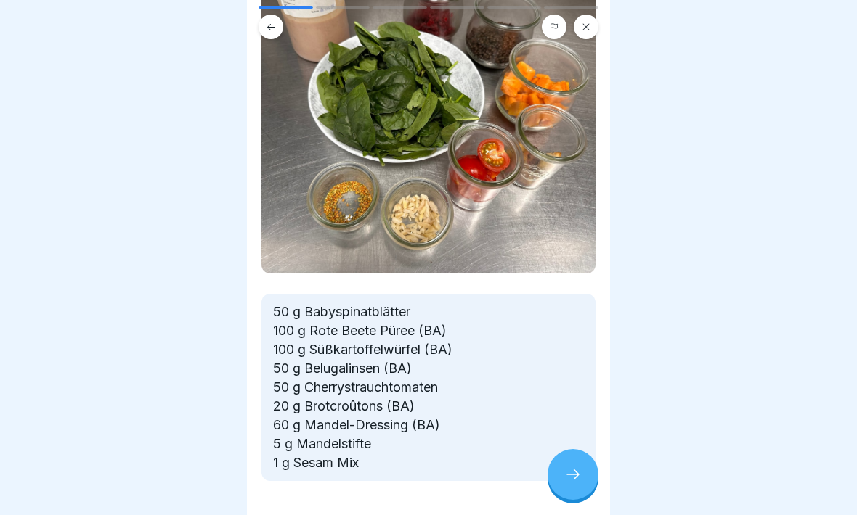
scroll to position [146, 0]
click at [274, 26] on icon at bounding box center [271, 27] width 11 height 11
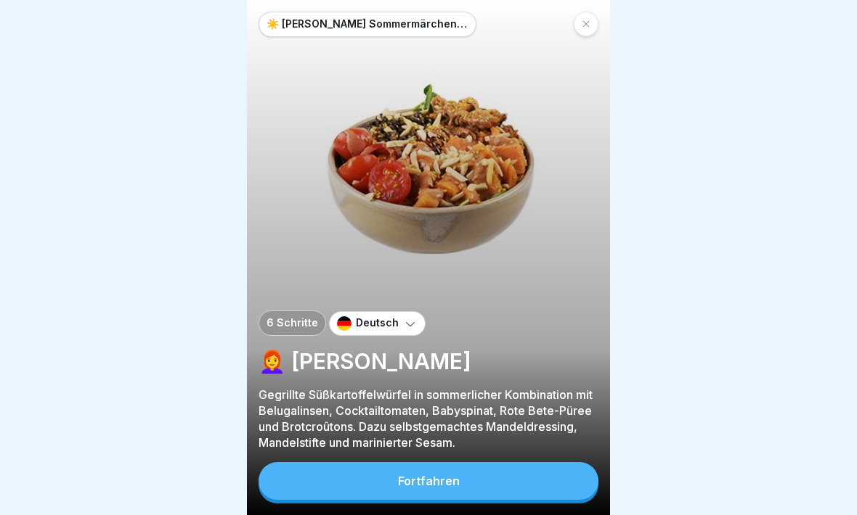
click at [589, 17] on div at bounding box center [586, 24] width 25 height 25
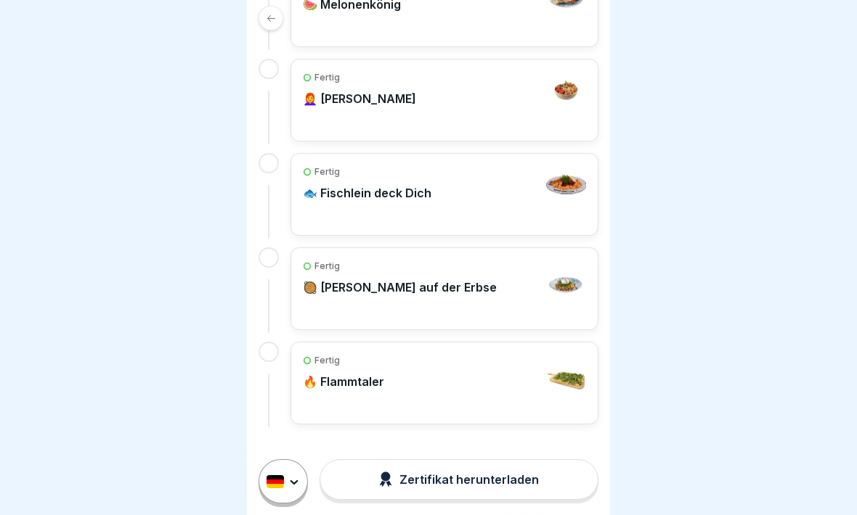
scroll to position [1542, 0]
click at [499, 294] on div "Fertig 🥘 [PERSON_NAME] auf der Erbse" at bounding box center [444, 290] width 283 height 58
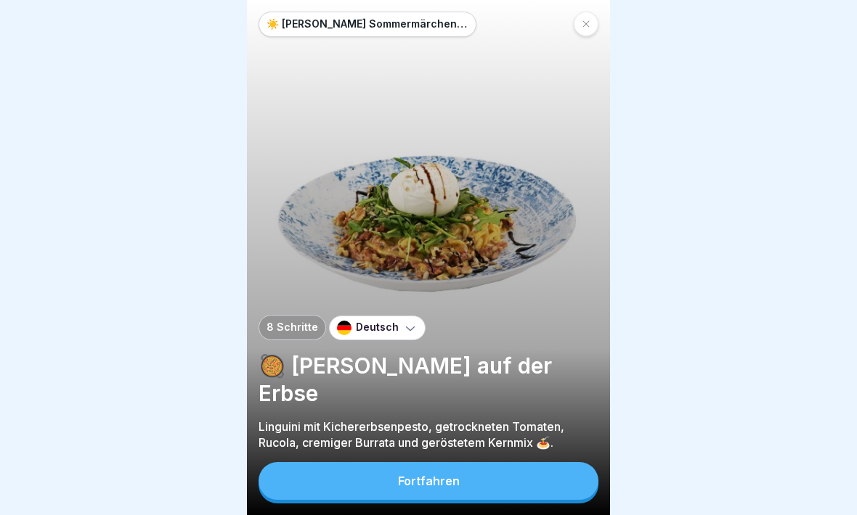
click at [481, 479] on button "Fortfahren" at bounding box center [428, 481] width 340 height 38
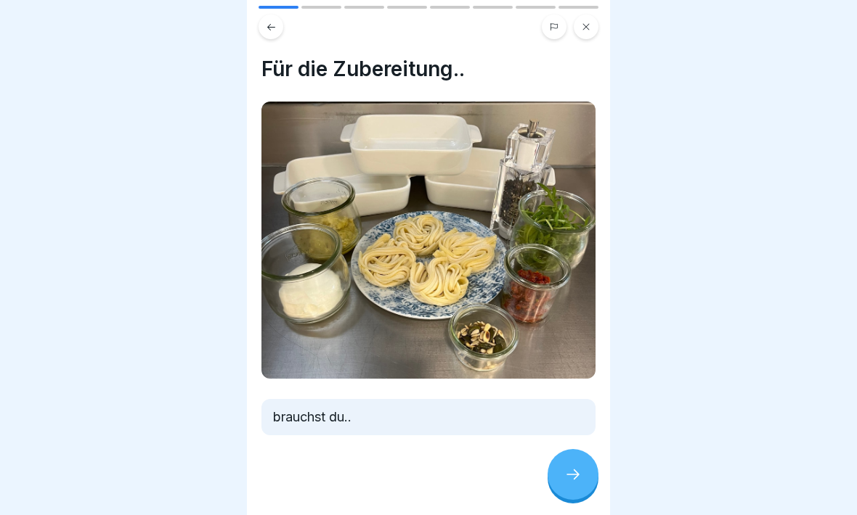
click at [576, 472] on icon at bounding box center [572, 475] width 13 height 10
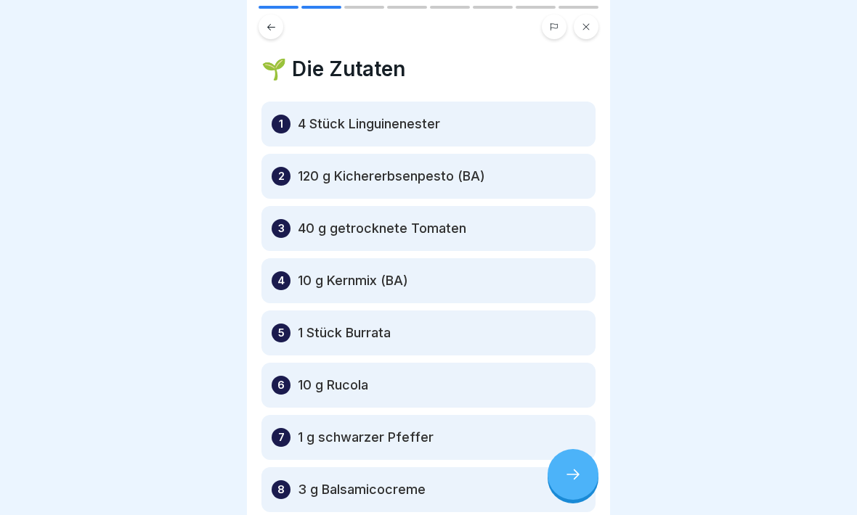
click at [278, 28] on button at bounding box center [270, 27] width 25 height 25
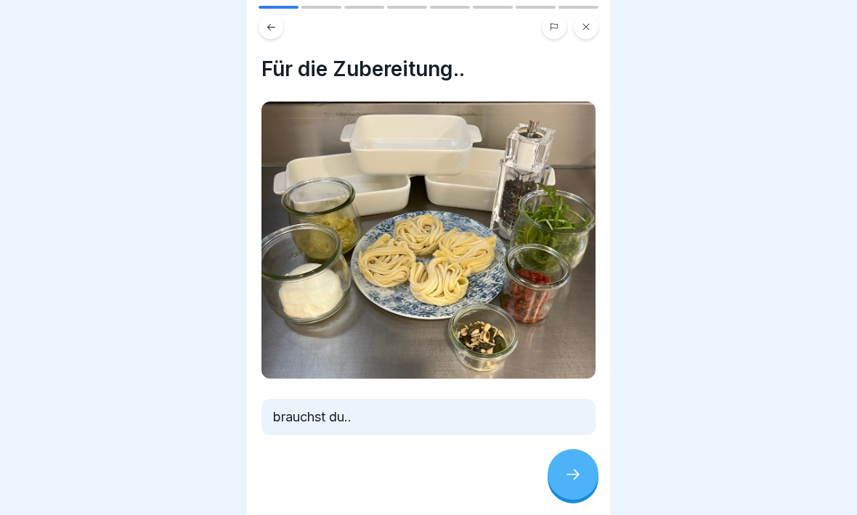
click at [271, 25] on icon at bounding box center [271, 27] width 11 height 11
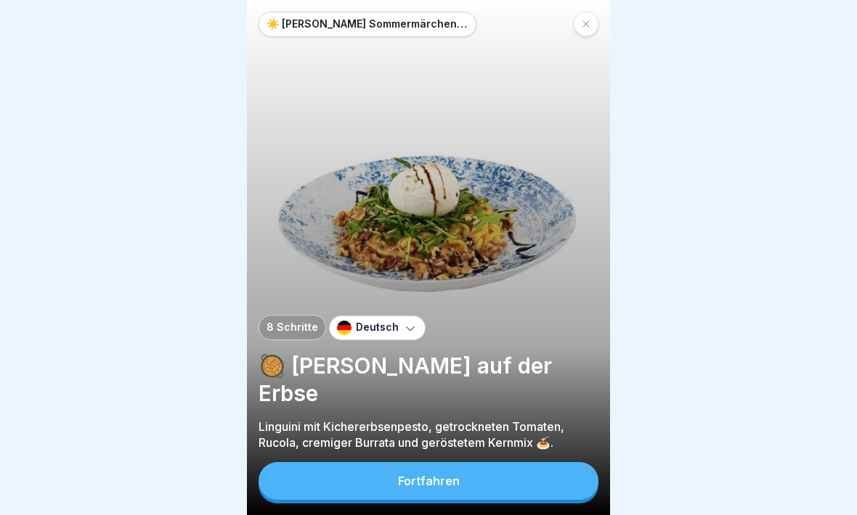
click at [592, 25] on div at bounding box center [586, 24] width 25 height 25
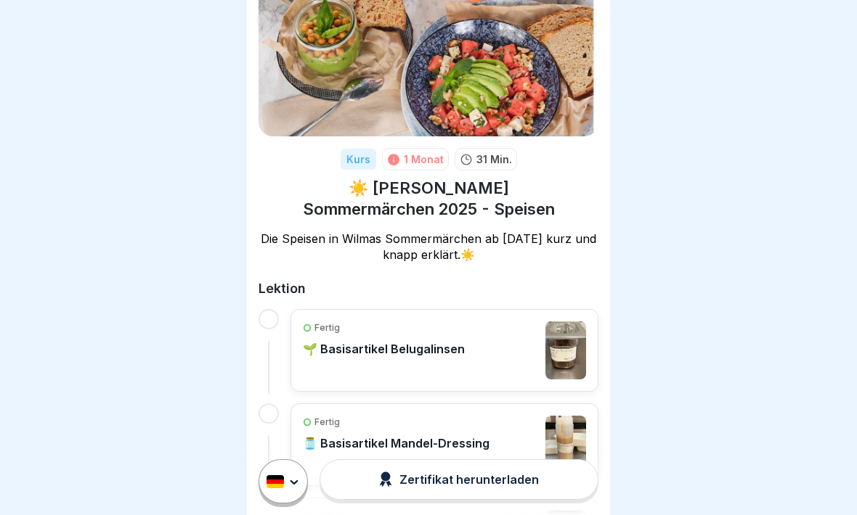
scroll to position [65, 0]
click at [275, 18] on icon at bounding box center [271, 18] width 11 height 11
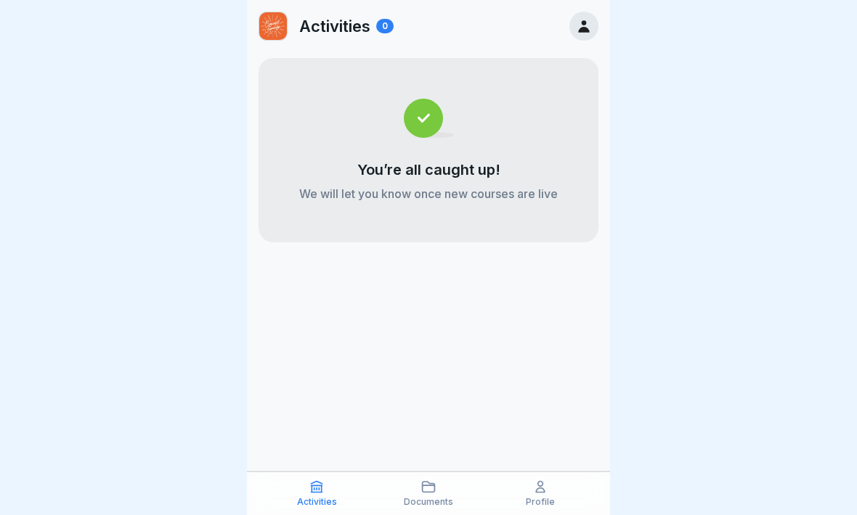
click at [543, 491] on icon at bounding box center [540, 487] width 15 height 15
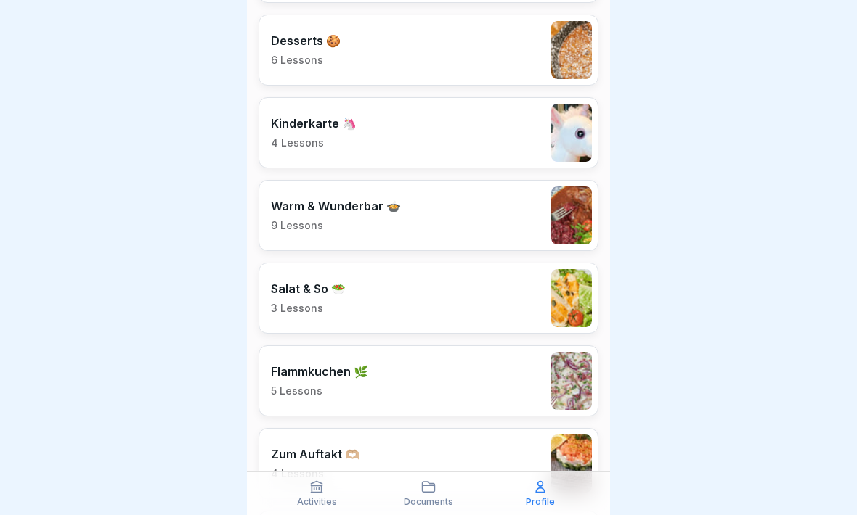
scroll to position [1930, 0]
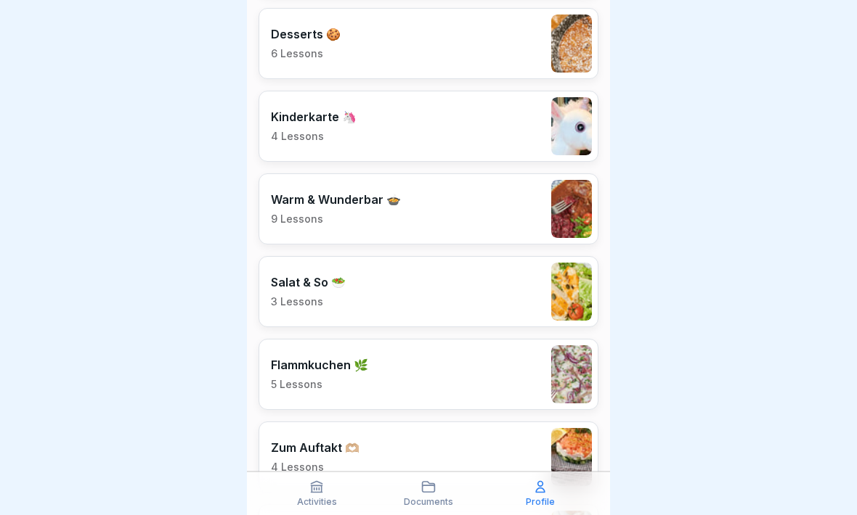
click at [468, 206] on div "Warm & Wunderbar 🍲 9 Lessons" at bounding box center [428, 209] width 340 height 71
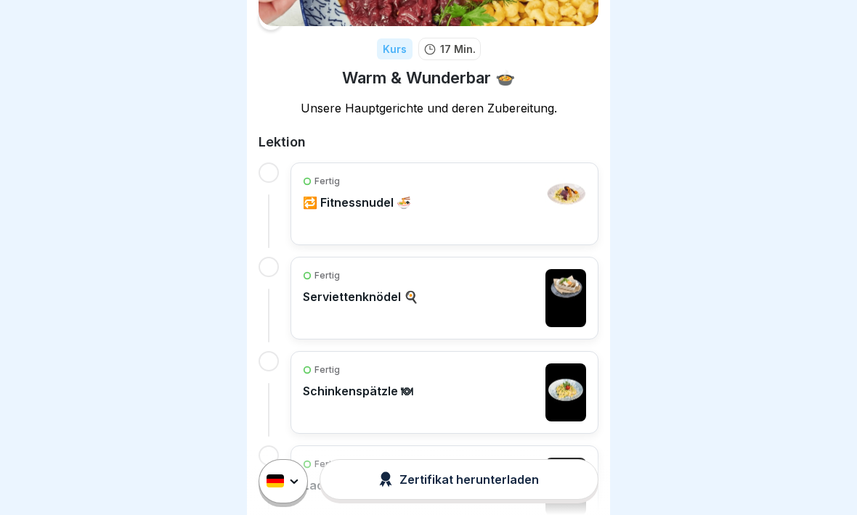
scroll to position [184, 0]
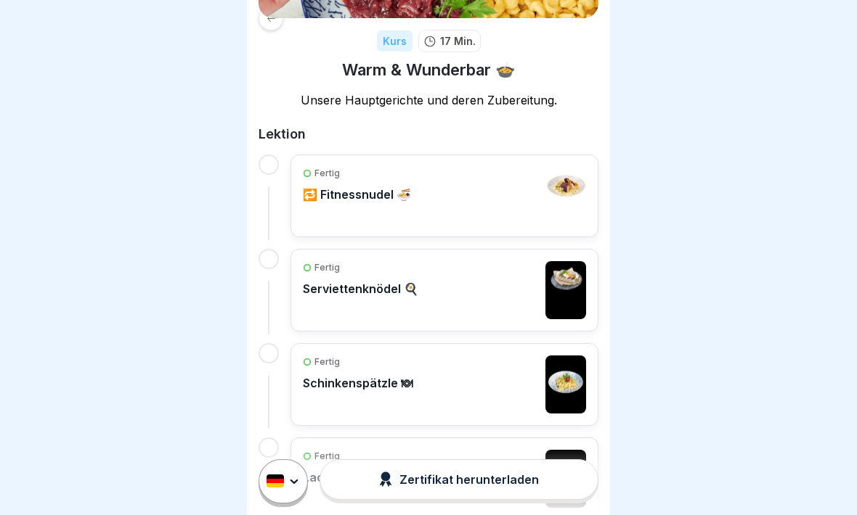
click at [476, 181] on div "Fertig 🔁 Fitnessnudel 🍜" at bounding box center [444, 196] width 283 height 58
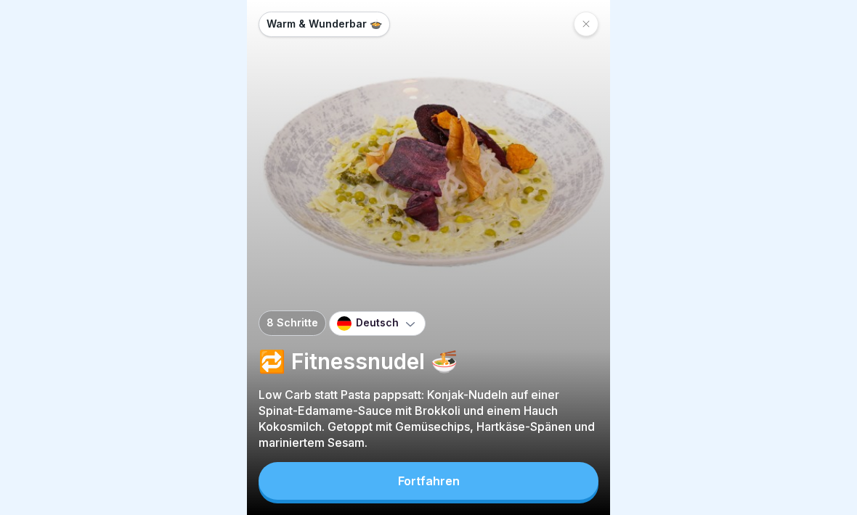
click at [488, 490] on button "Fortfahren" at bounding box center [428, 481] width 340 height 38
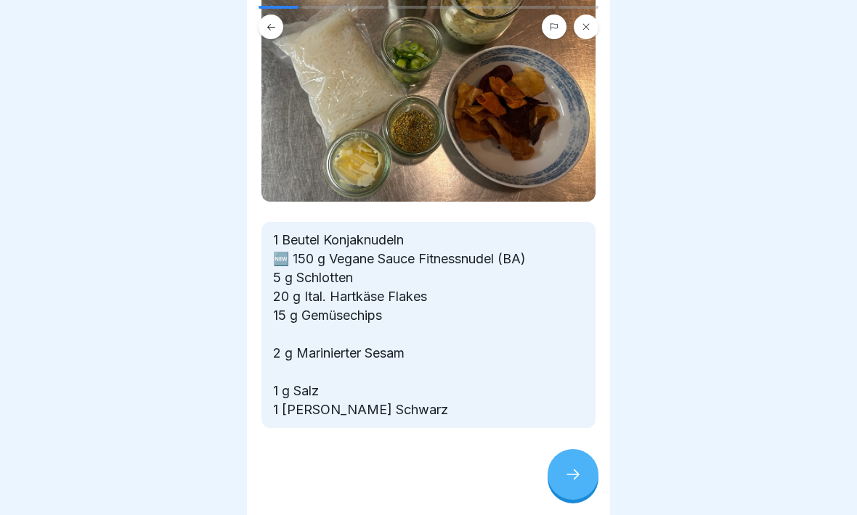
scroll to position [195, 0]
click at [568, 475] on icon at bounding box center [572, 475] width 13 height 10
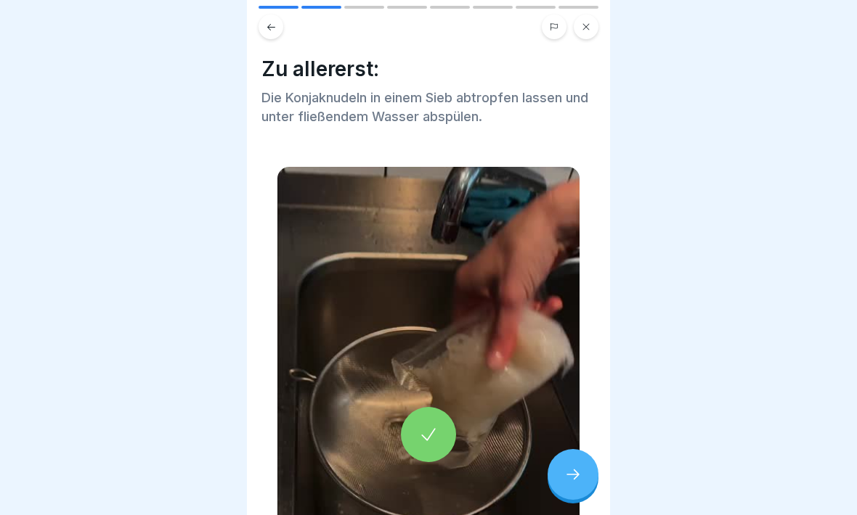
click at [424, 431] on icon at bounding box center [428, 435] width 20 height 20
click at [430, 439] on icon at bounding box center [428, 435] width 20 height 20
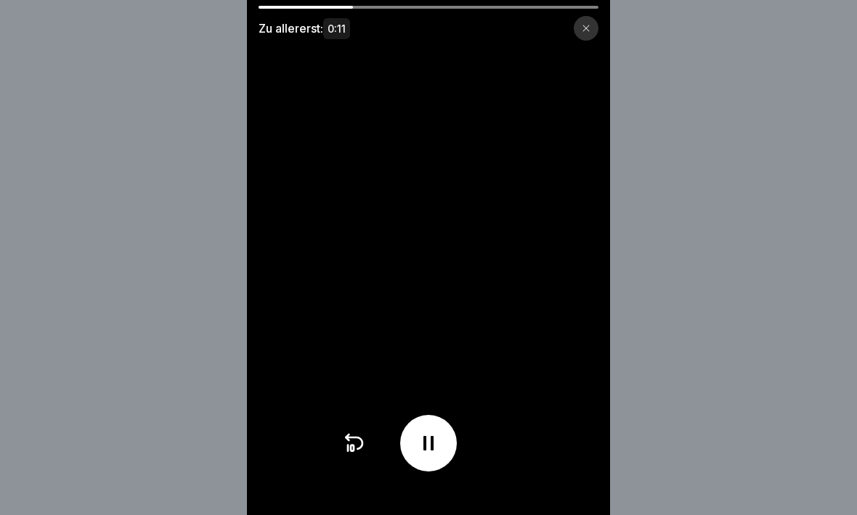
click at [584, 28] on icon at bounding box center [586, 28] width 9 height 9
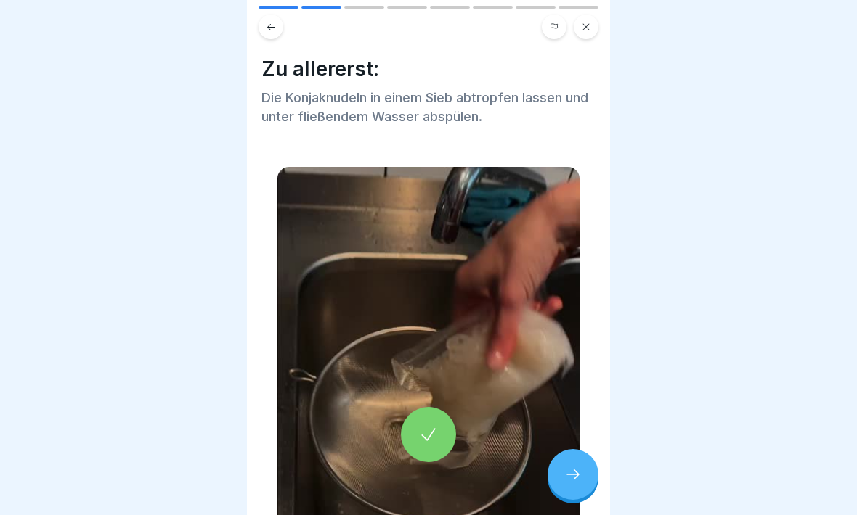
click at [580, 472] on icon at bounding box center [572, 474] width 17 height 17
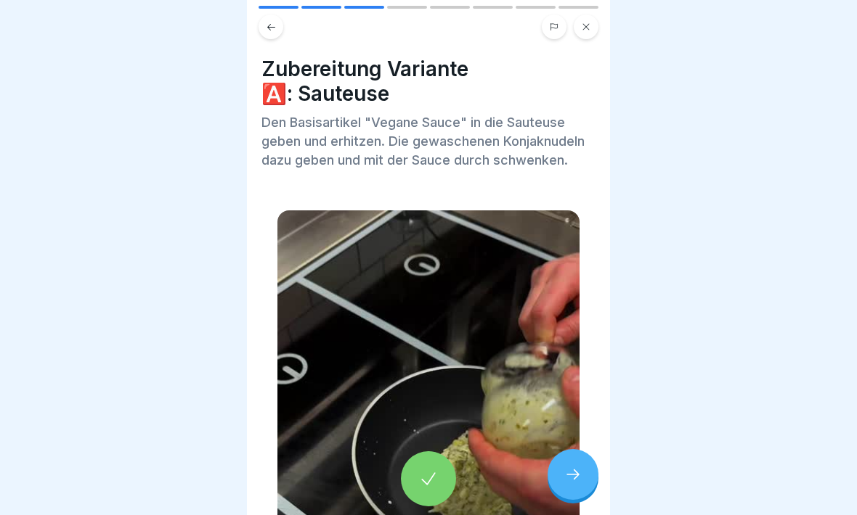
click at [433, 475] on icon at bounding box center [428, 479] width 20 height 20
click at [568, 472] on icon at bounding box center [572, 474] width 17 height 17
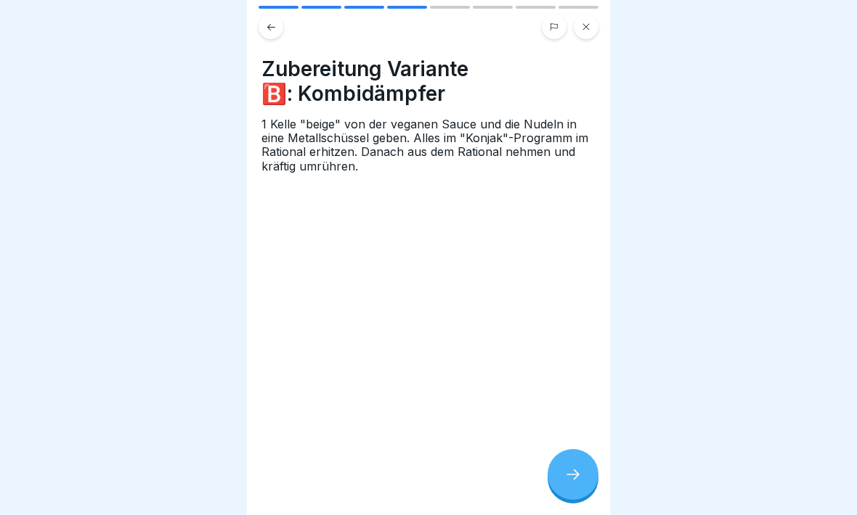
click at [573, 462] on div at bounding box center [572, 474] width 51 height 51
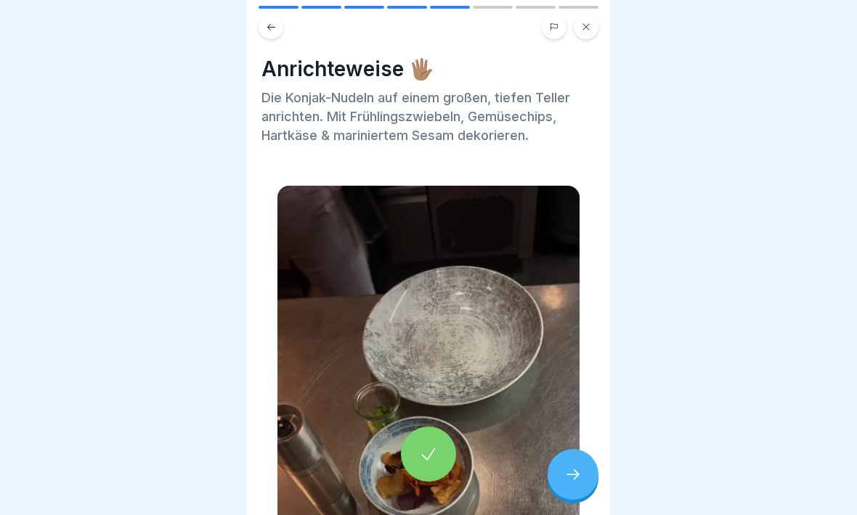
click at [432, 460] on icon at bounding box center [428, 454] width 20 height 20
click at [279, 16] on div at bounding box center [428, 27] width 340 height 25
click at [282, 28] on button at bounding box center [270, 27] width 25 height 25
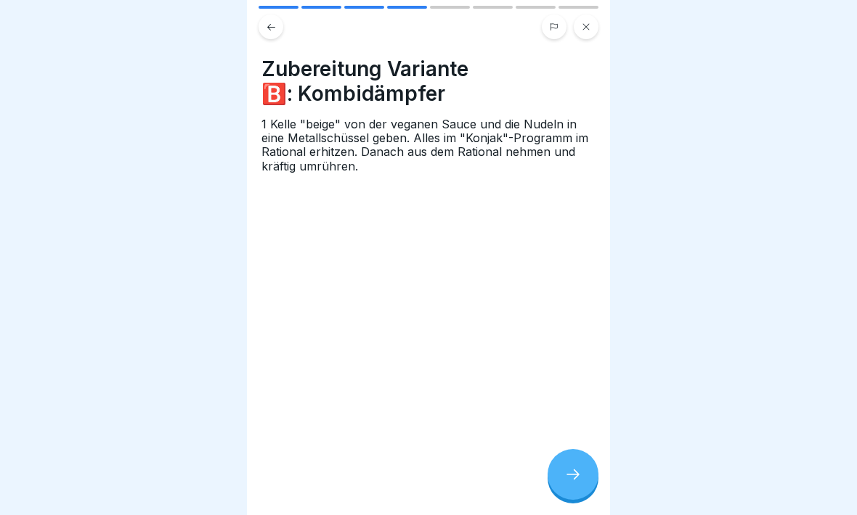
click at [282, 29] on button at bounding box center [270, 27] width 25 height 25
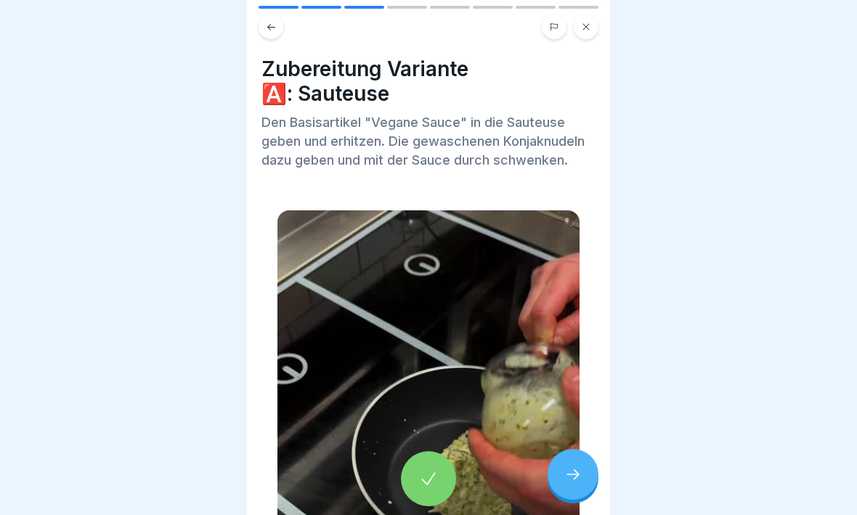
click at [277, 25] on button at bounding box center [270, 27] width 25 height 25
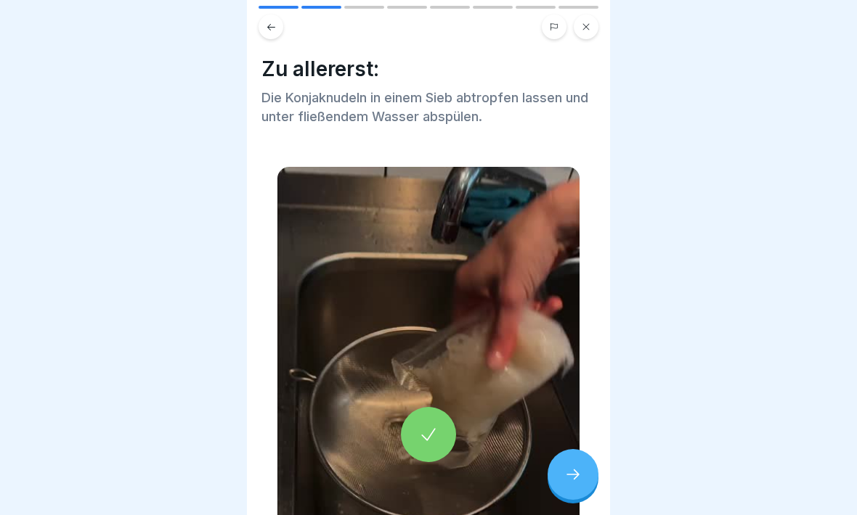
click at [269, 27] on icon at bounding box center [271, 26] width 8 height 7
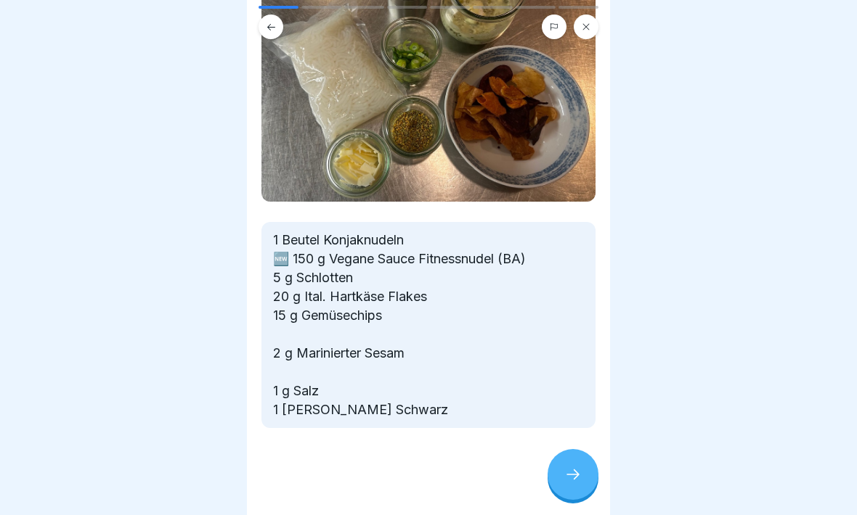
click at [271, 19] on button at bounding box center [270, 27] width 25 height 25
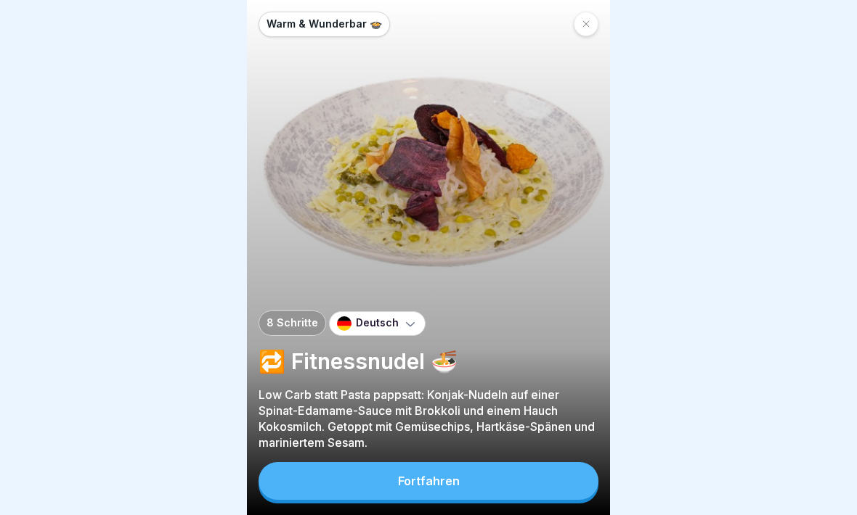
click at [587, 26] on icon at bounding box center [586, 24] width 9 height 9
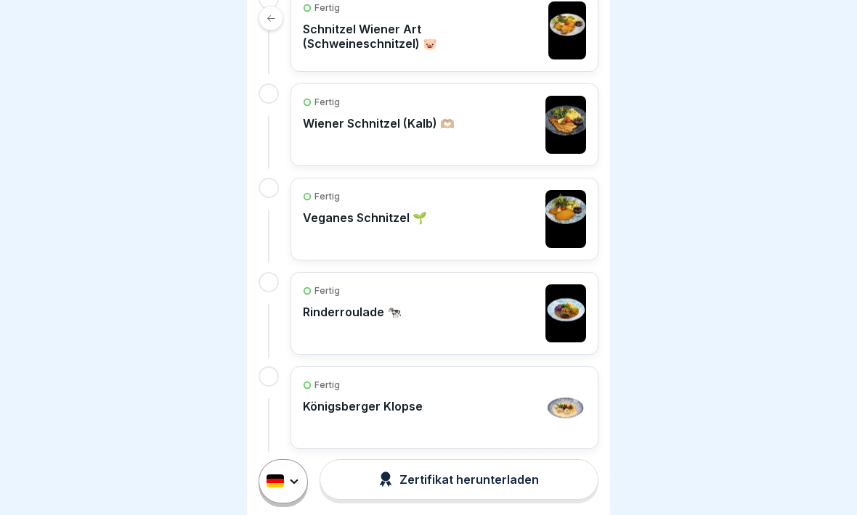
scroll to position [738, 0]
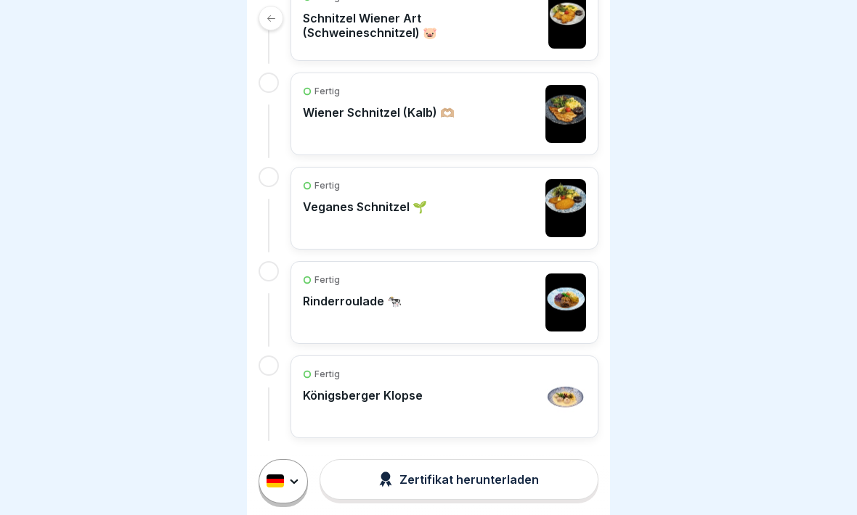
click at [462, 396] on div "Fertig Königsberger Klopse" at bounding box center [444, 397] width 283 height 58
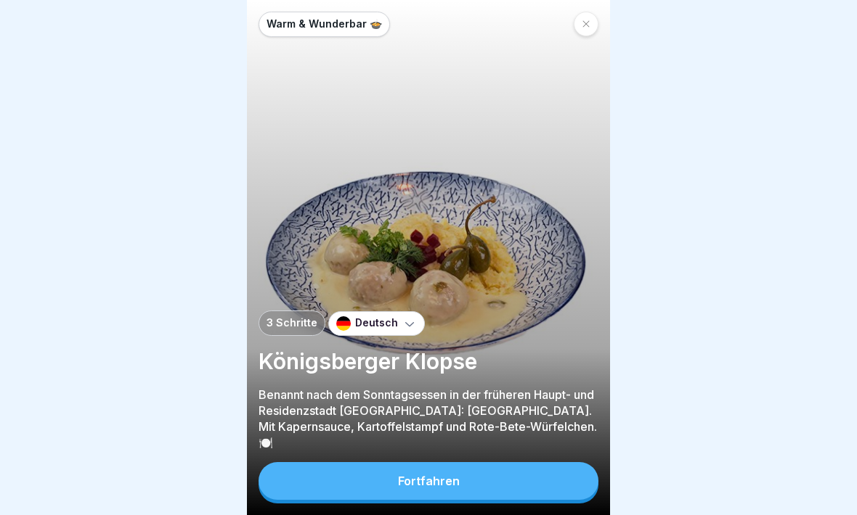
click at [460, 476] on button "Fortfahren" at bounding box center [428, 481] width 340 height 38
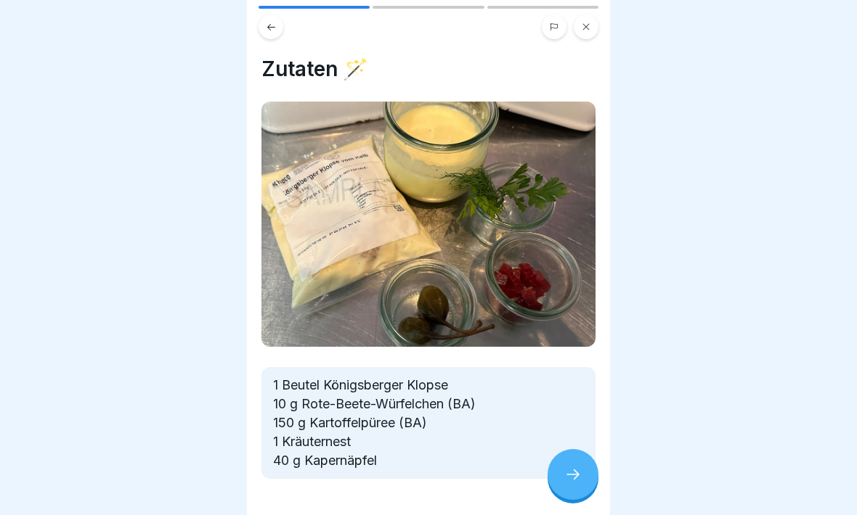
click at [574, 470] on icon at bounding box center [572, 475] width 13 height 10
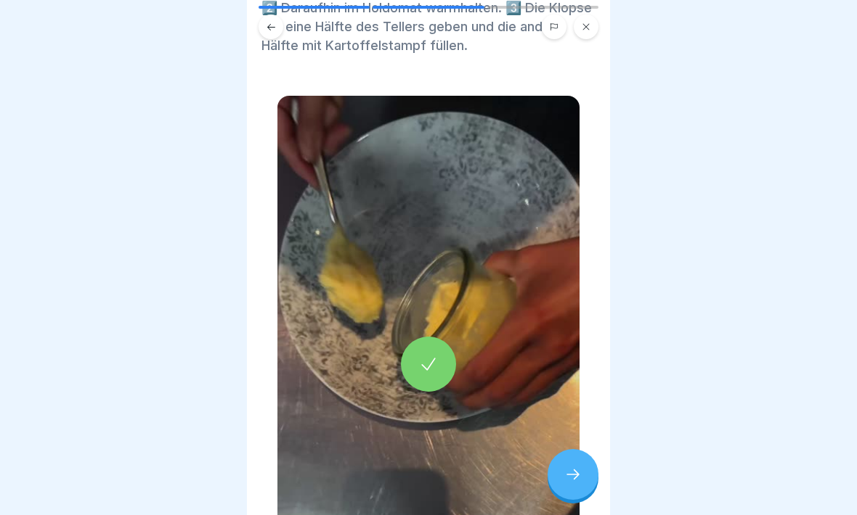
scroll to position [152, 0]
click at [428, 375] on div at bounding box center [428, 365] width 55 height 55
click at [592, 475] on div at bounding box center [572, 474] width 51 height 51
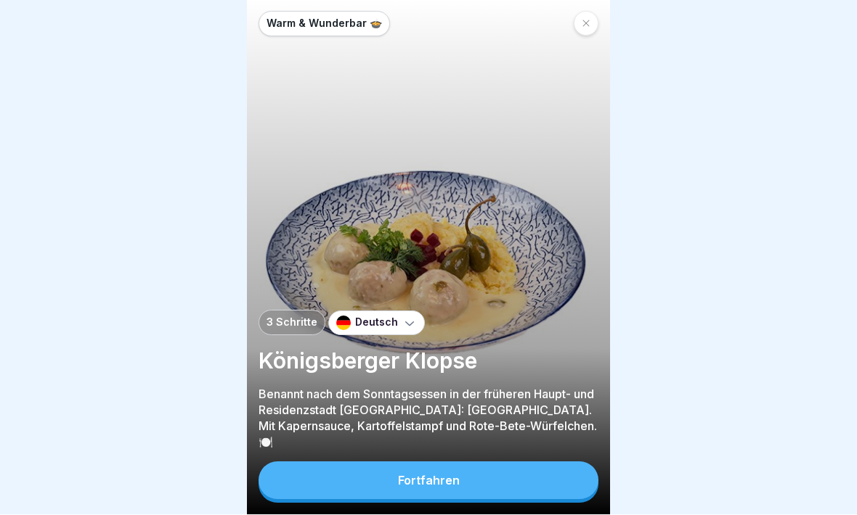
click at [588, 20] on icon at bounding box center [586, 24] width 9 height 9
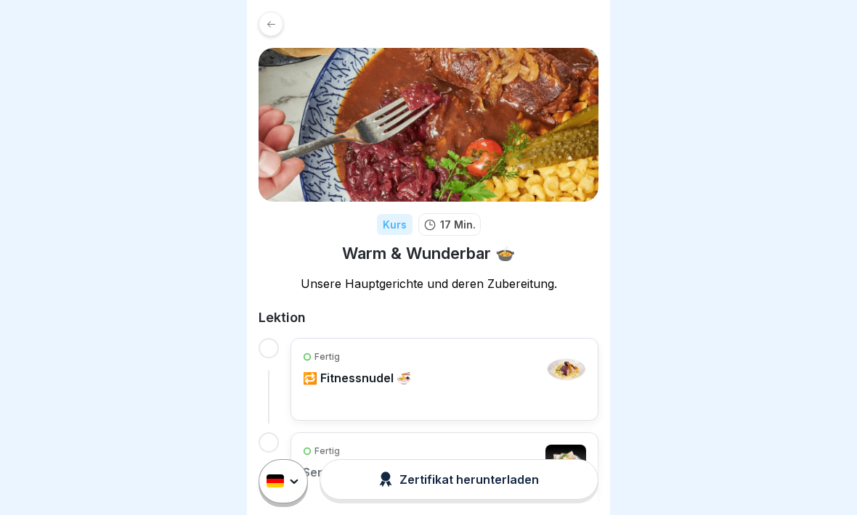
click at [279, 23] on div at bounding box center [270, 24] width 25 height 25
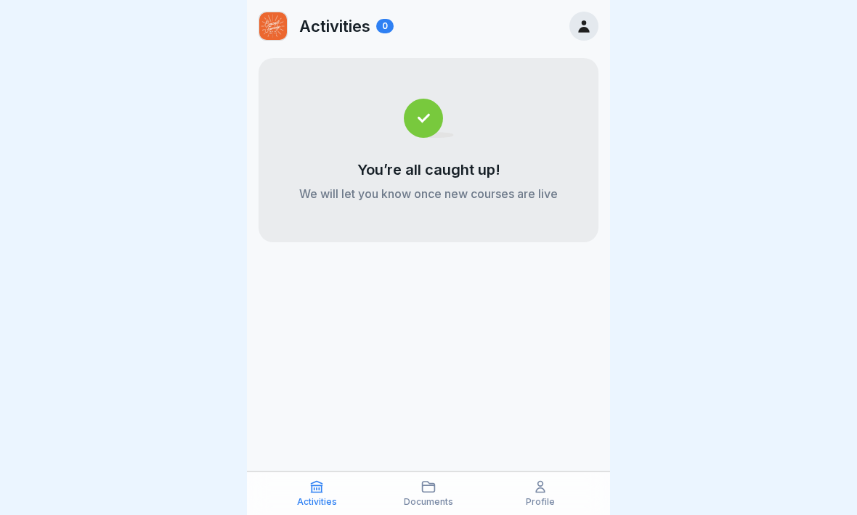
click at [545, 493] on icon at bounding box center [540, 487] width 9 height 11
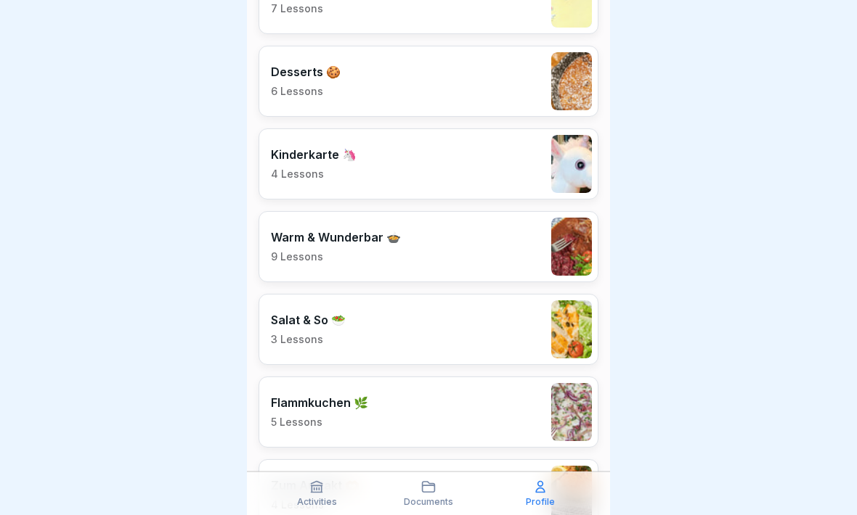
scroll to position [1894, 0]
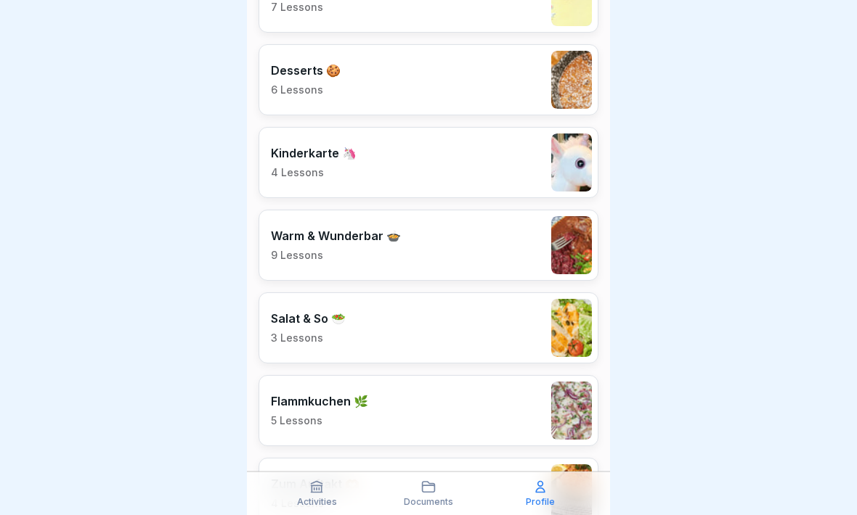
click at [483, 406] on div "Flammkuchen 🌿 5 Lessons" at bounding box center [428, 410] width 340 height 71
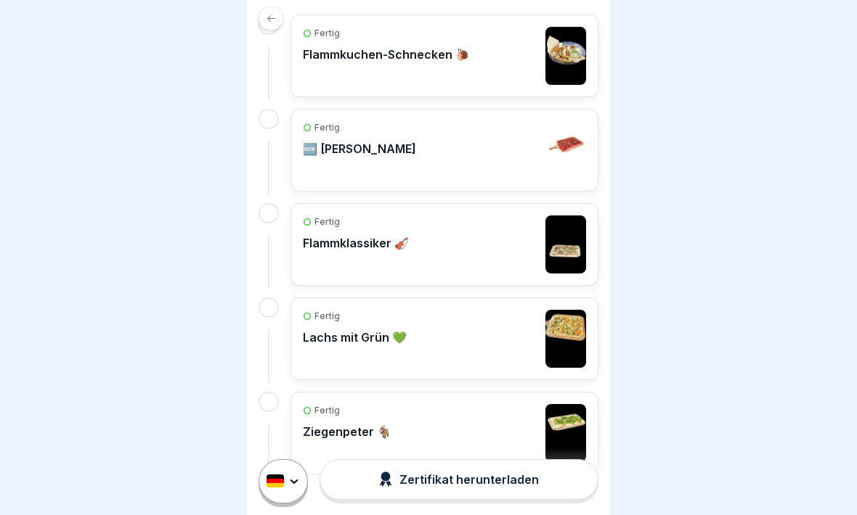
scroll to position [368, 0]
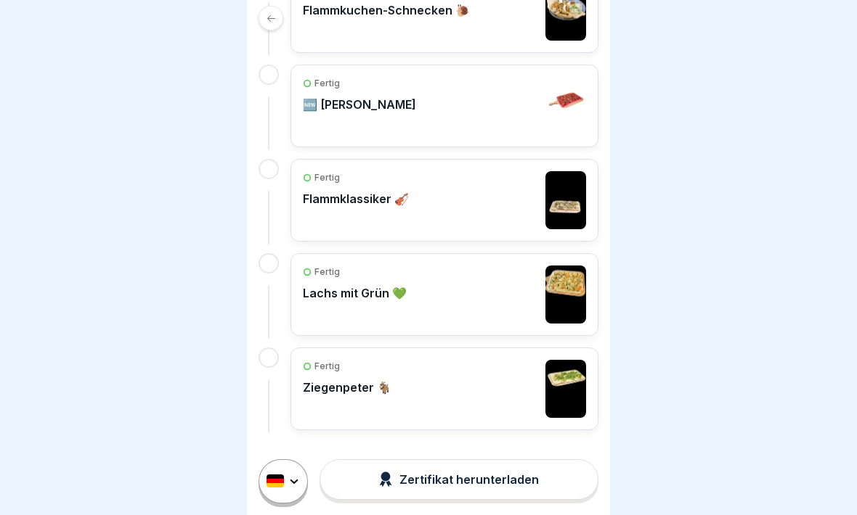
click at [507, 301] on div "Fertig Lachs mit Grün 💚" at bounding box center [444, 295] width 283 height 58
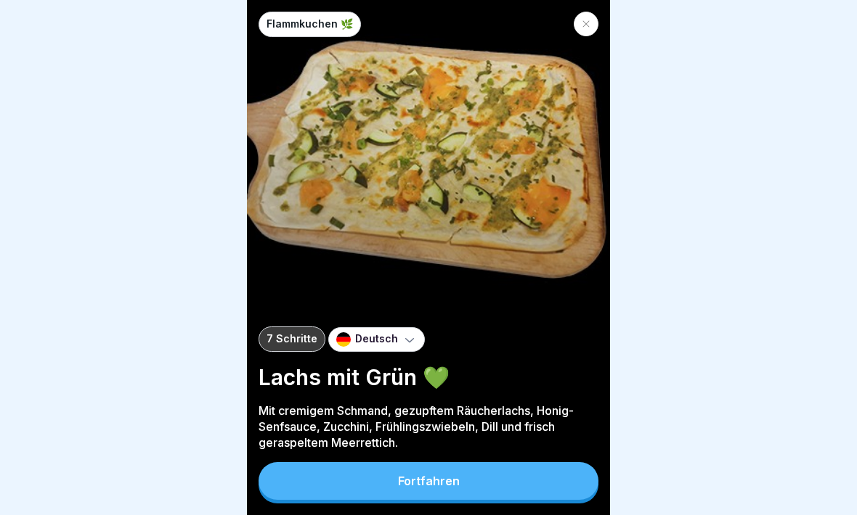
click at [594, 17] on div at bounding box center [586, 24] width 25 height 25
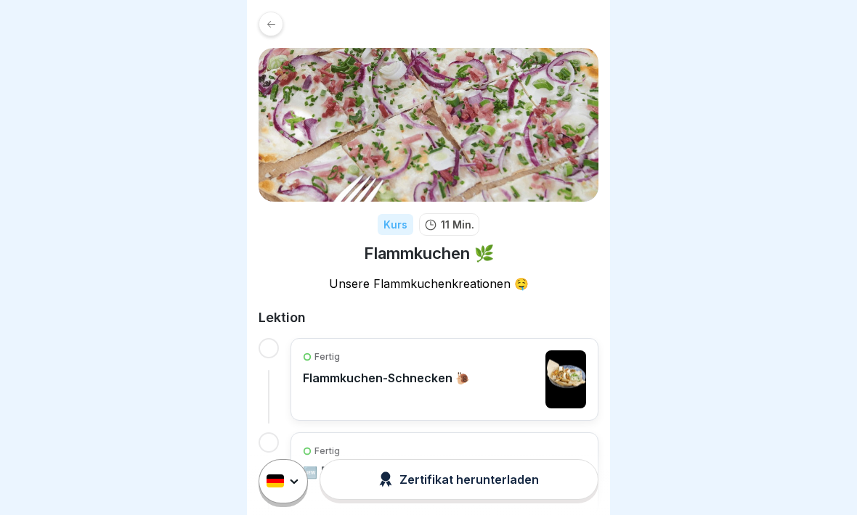
click at [277, 12] on link at bounding box center [428, 24] width 340 height 25
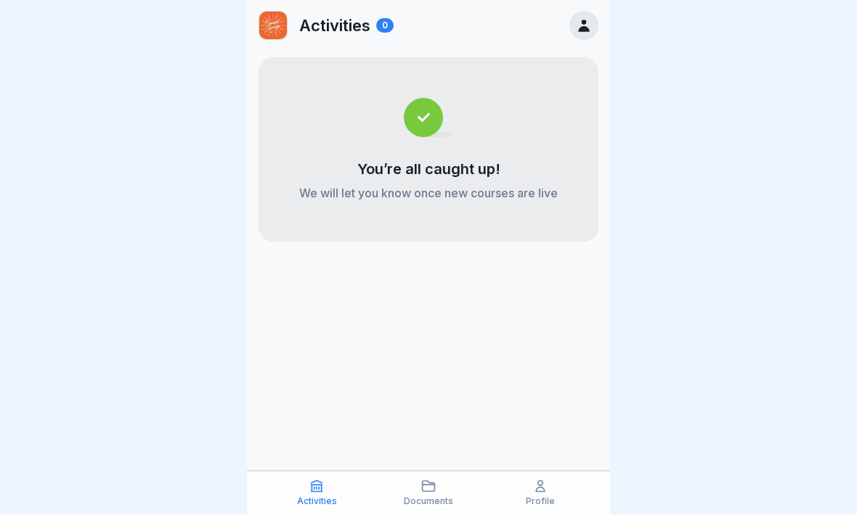
click at [547, 487] on div "Profile" at bounding box center [540, 494] width 105 height 28
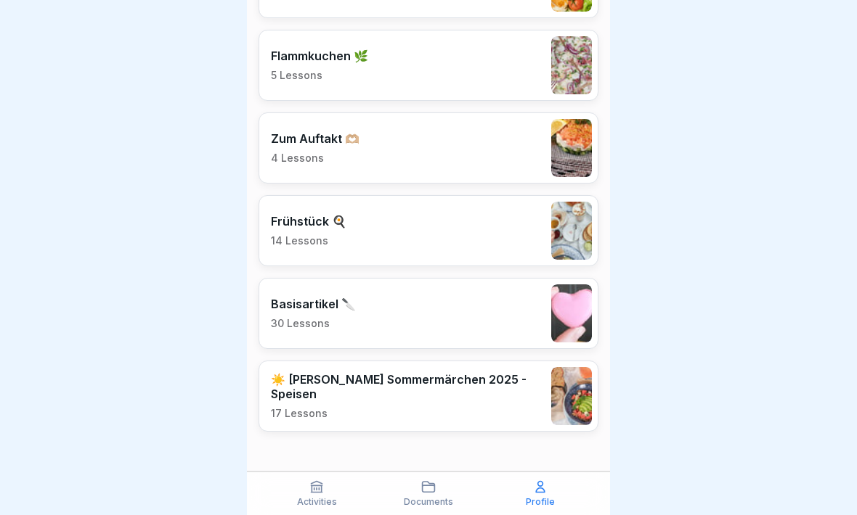
scroll to position [2238, 0]
click at [476, 391] on p "☀️ [PERSON_NAME] Sommermärchen 2025 - Speisen" at bounding box center [407, 387] width 273 height 29
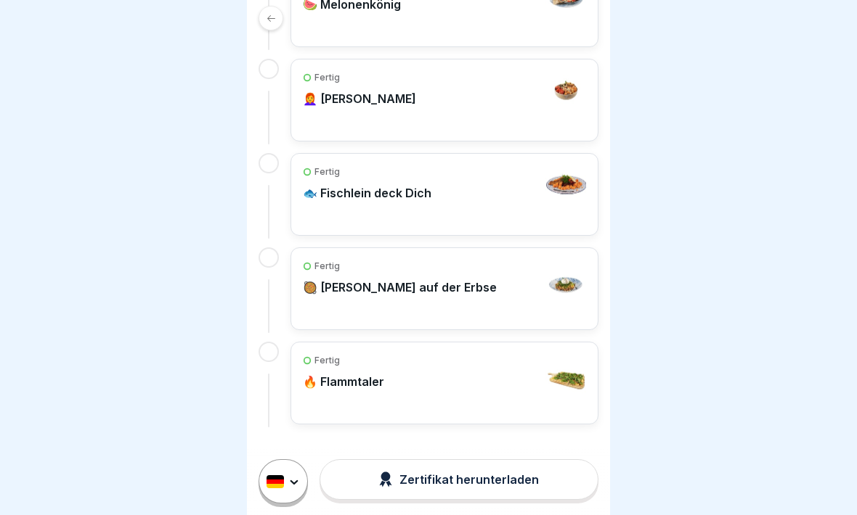
scroll to position [1542, 0]
click at [445, 382] on div "Fertig 🔥 Flammtaler" at bounding box center [444, 384] width 283 height 58
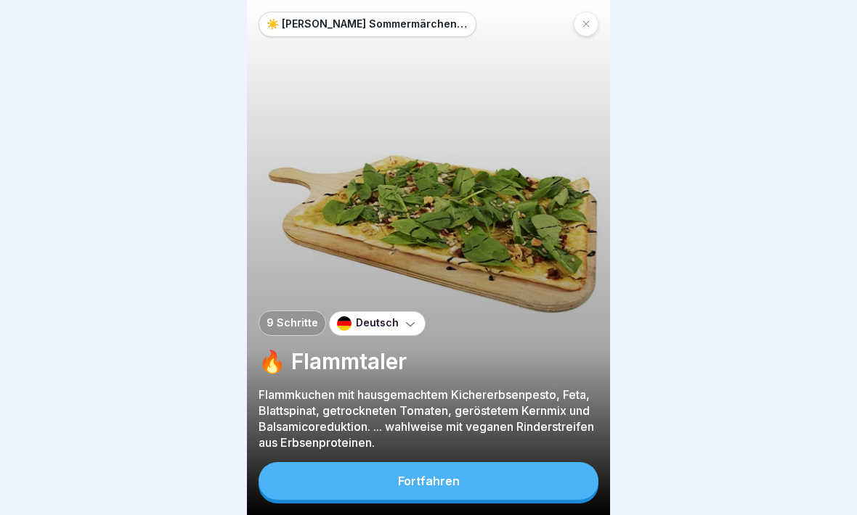
click at [474, 482] on button "Fortfahren" at bounding box center [428, 481] width 340 height 38
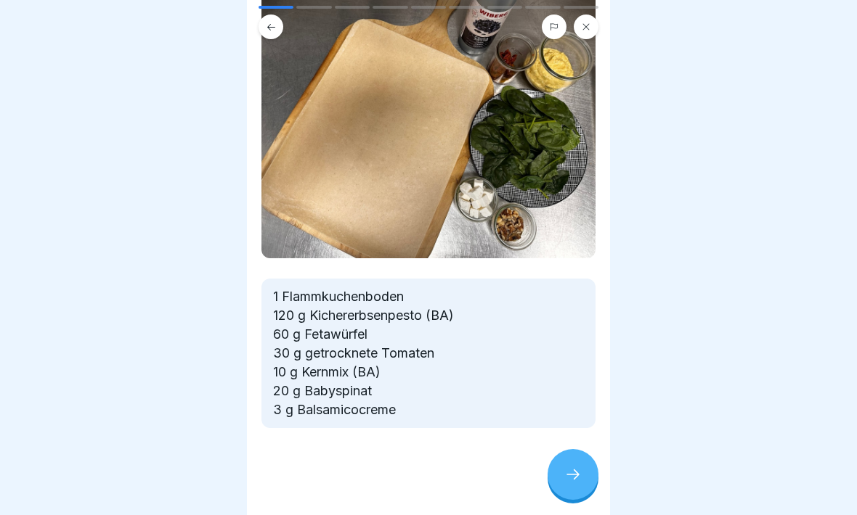
scroll to position [123, 0]
click at [583, 474] on div at bounding box center [572, 474] width 51 height 51
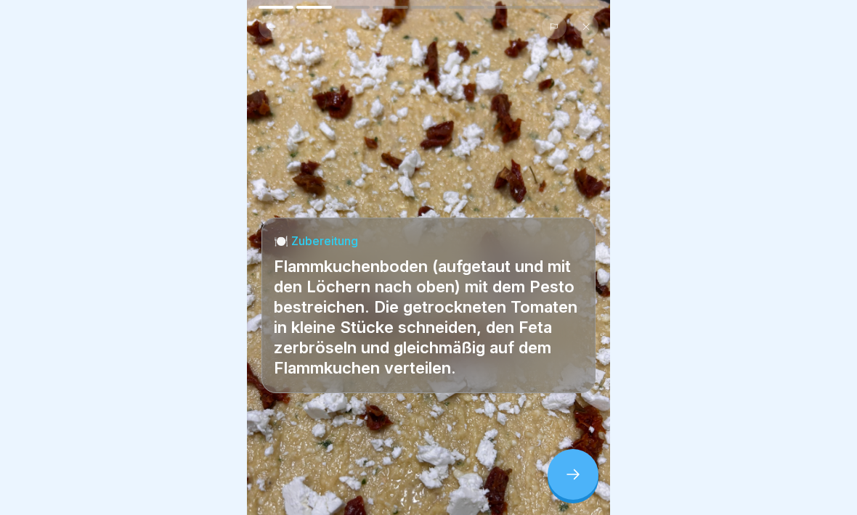
click at [577, 463] on div at bounding box center [572, 474] width 51 height 51
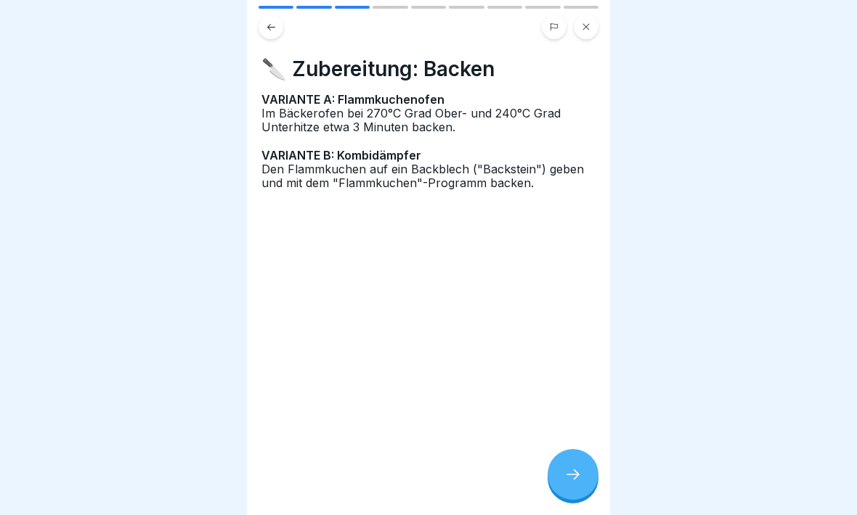
click at [583, 473] on div at bounding box center [572, 474] width 51 height 51
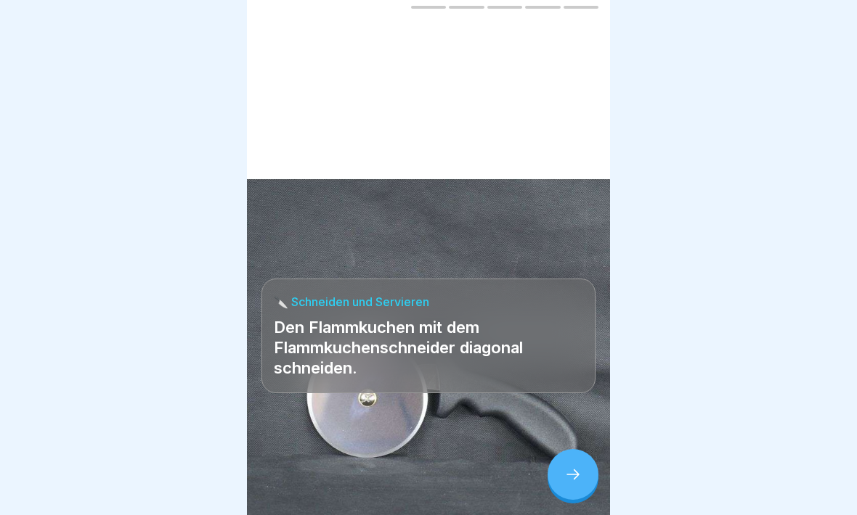
click at [579, 461] on div at bounding box center [572, 474] width 51 height 51
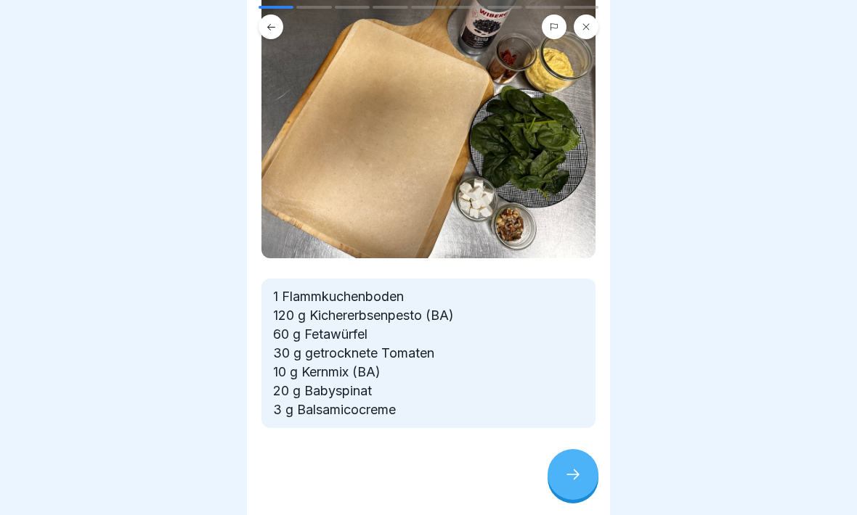
click at [274, 24] on icon at bounding box center [271, 27] width 11 height 11
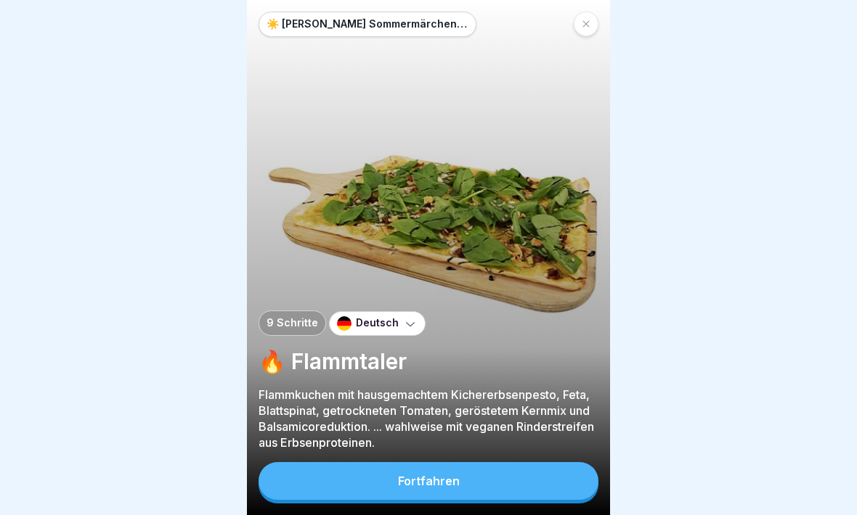
click at [587, 20] on icon at bounding box center [586, 24] width 9 height 9
